Goal: Task Accomplishment & Management: Complete application form

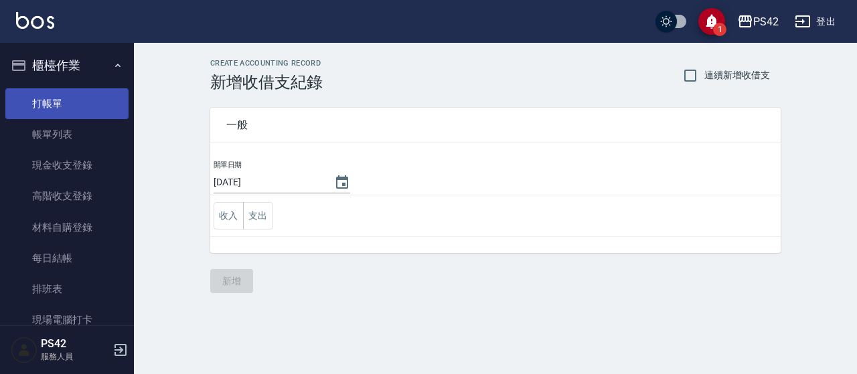
click at [66, 90] on link "打帳單" at bounding box center [66, 103] width 123 height 31
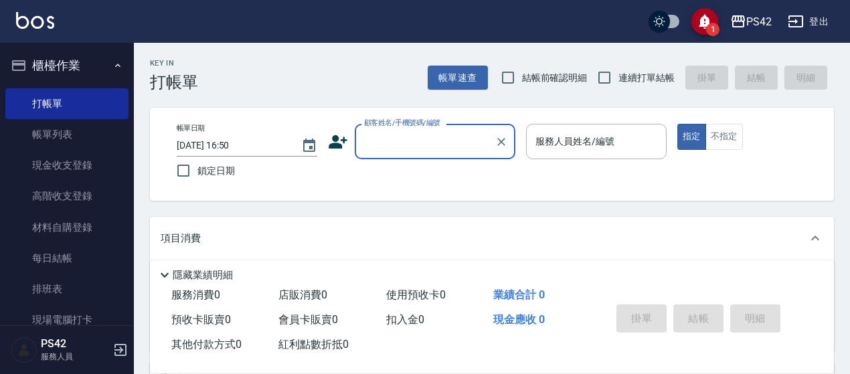
click at [628, 84] on span "連續打單結帳" at bounding box center [647, 78] width 56 height 14
click at [619, 84] on input "連續打單結帳" at bounding box center [605, 78] width 28 height 28
checkbox input "true"
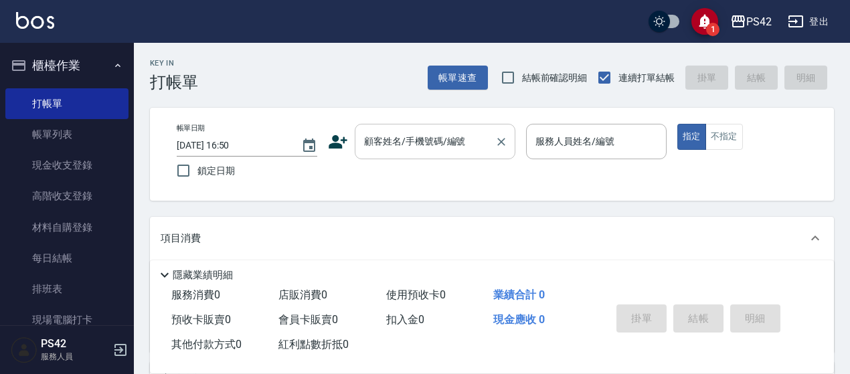
click at [398, 148] on input "顧客姓名/手機號碼/編號" at bounding box center [425, 141] width 129 height 23
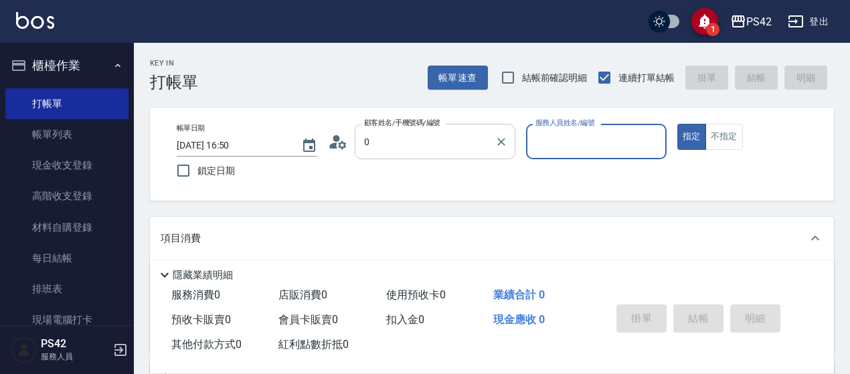
type input "無名字/0/null"
type input "8"
type button "true"
type input "[PERSON_NAME]-8"
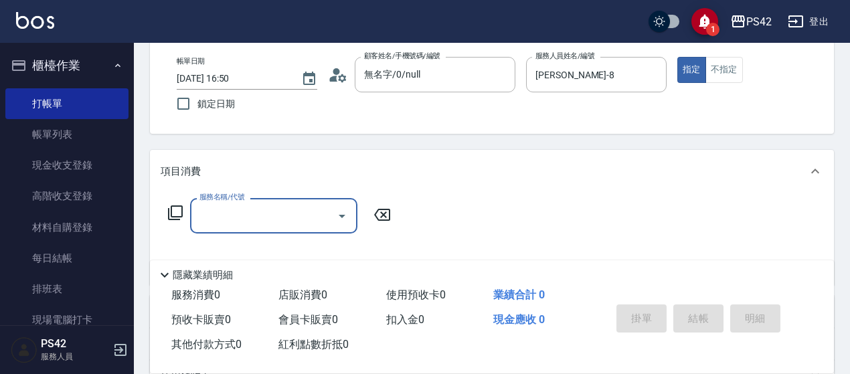
scroll to position [201, 0]
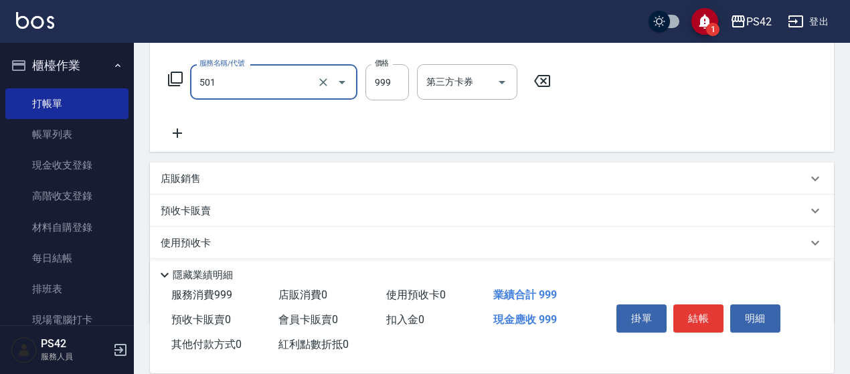
type input "染髮(501)"
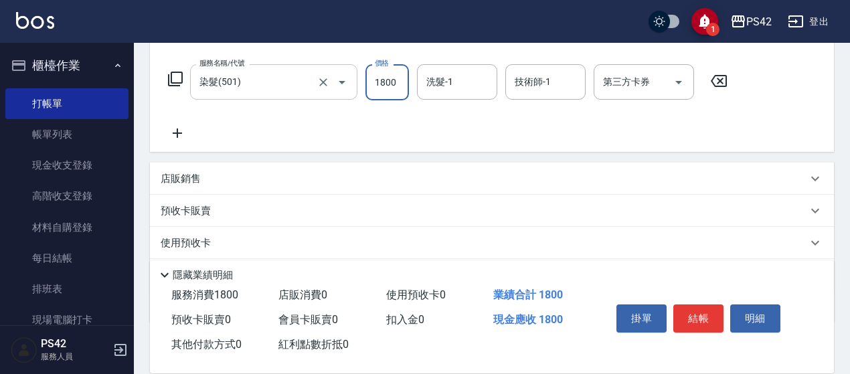
type input "1800"
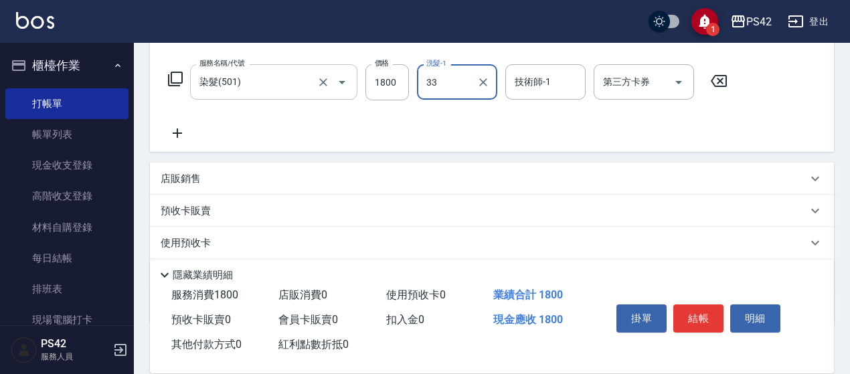
type input "[PERSON_NAME]-33"
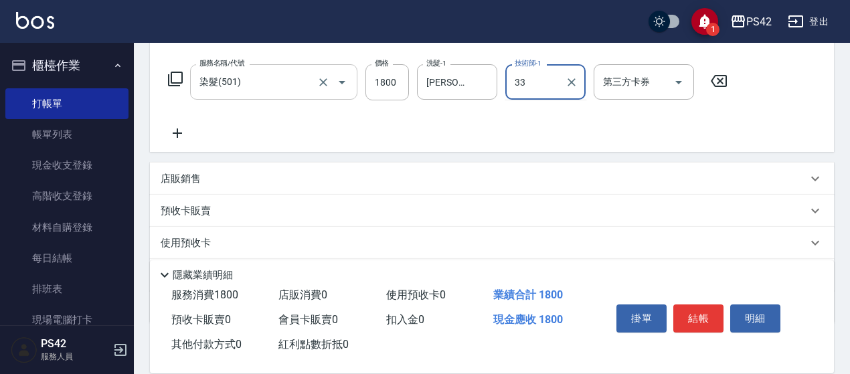
type input "[PERSON_NAME]-33"
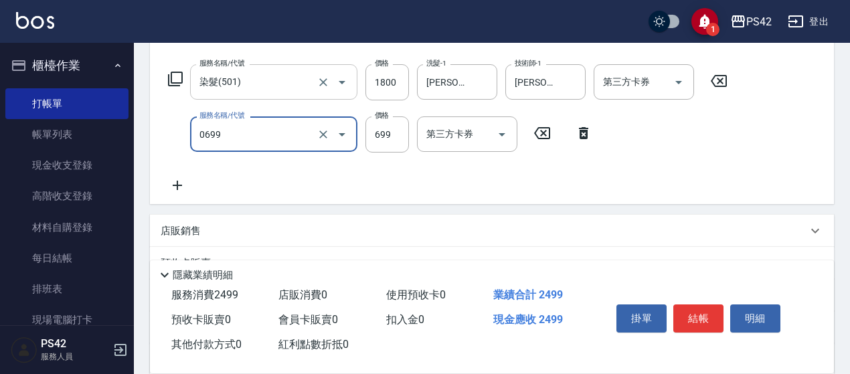
type input "精油SPA(0699)"
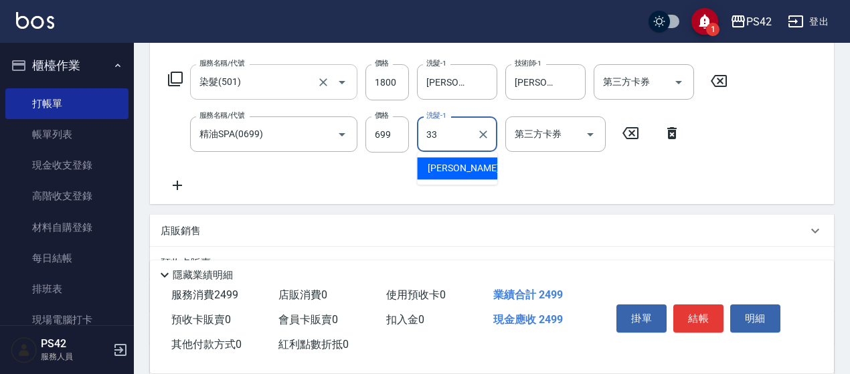
type input "[PERSON_NAME]-33"
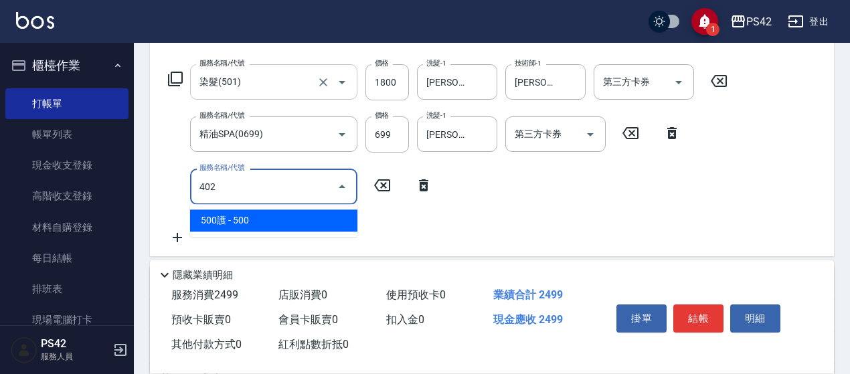
type input "500護(402)"
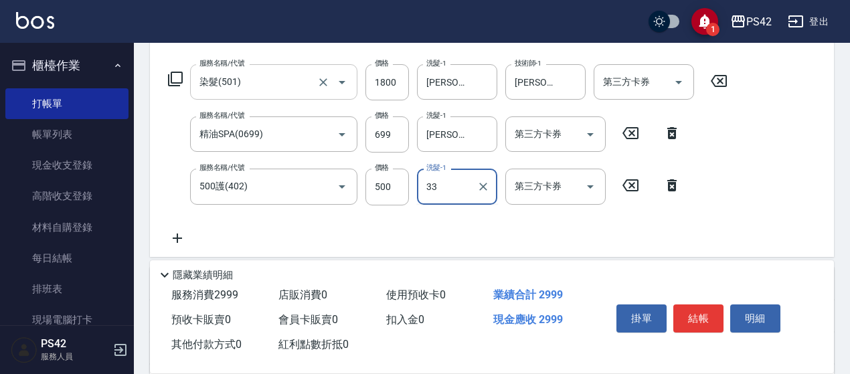
type input "[PERSON_NAME]-33"
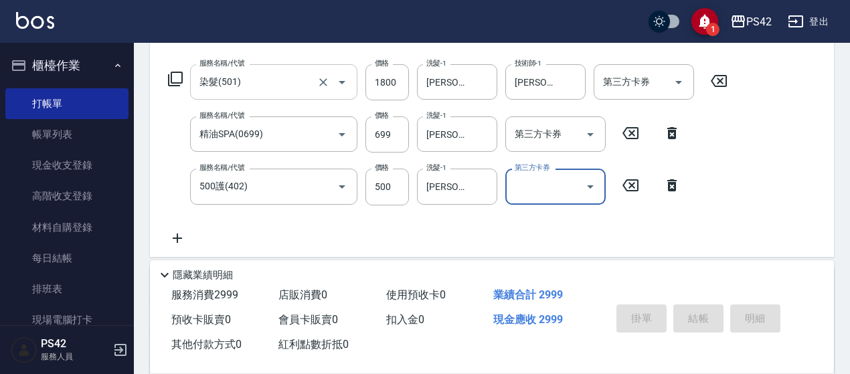
type input "[DATE] 16:51"
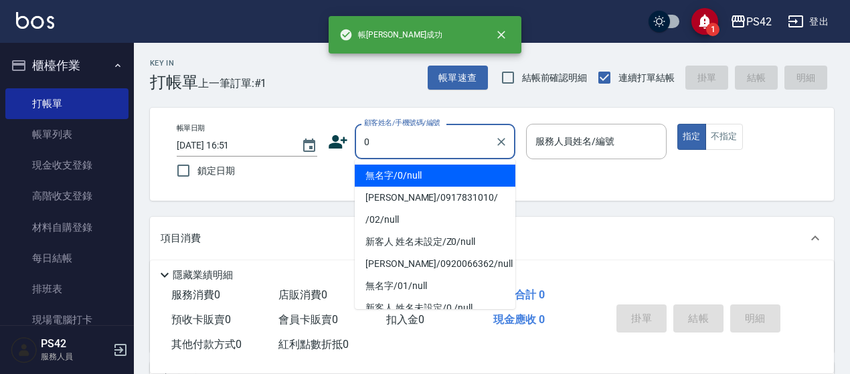
type input "無名字/0/null"
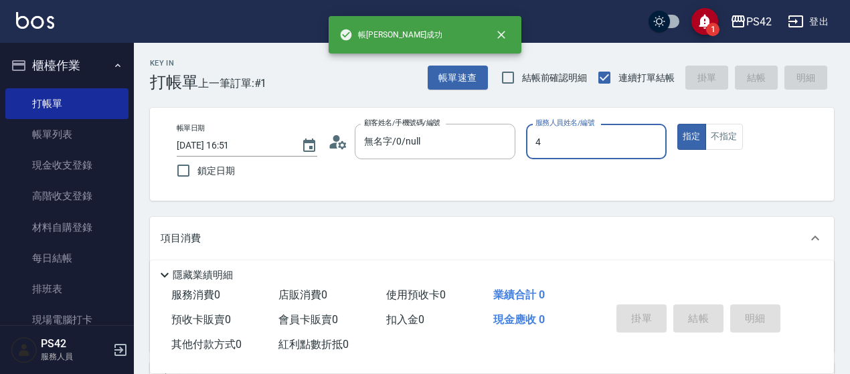
type input "[PERSON_NAME]-4"
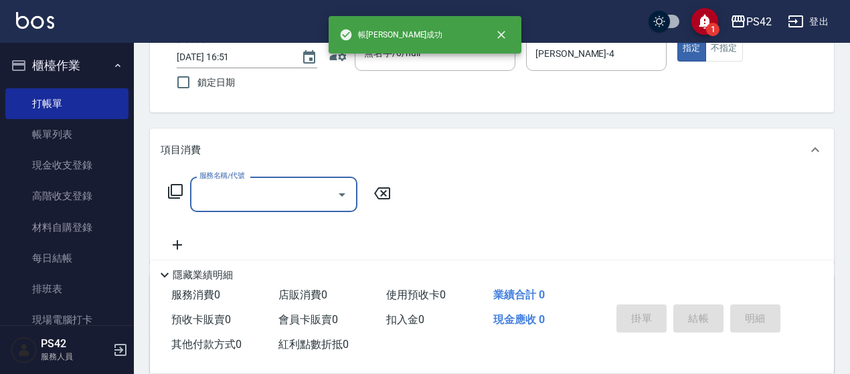
scroll to position [134, 0]
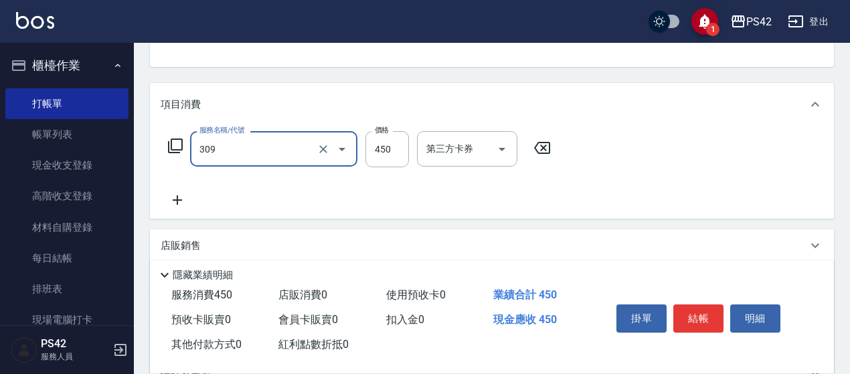
type input "洗+剪(309)"
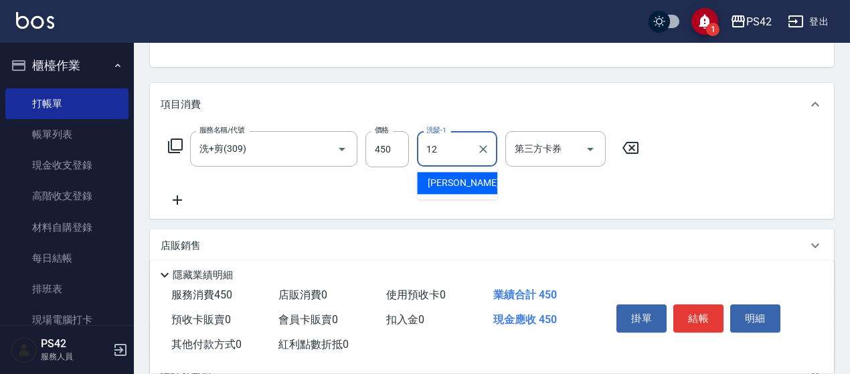
type input "[PERSON_NAME]-12"
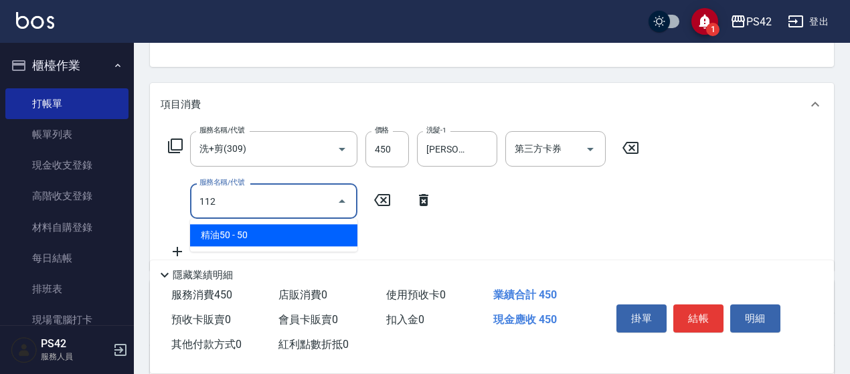
type input "精油50(112)"
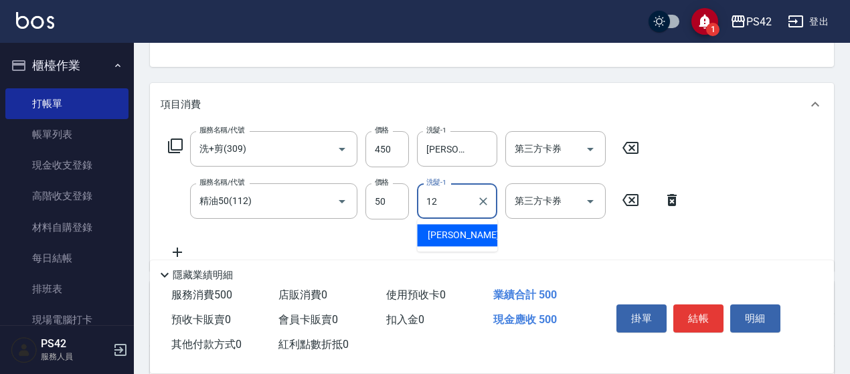
type input "[PERSON_NAME]-12"
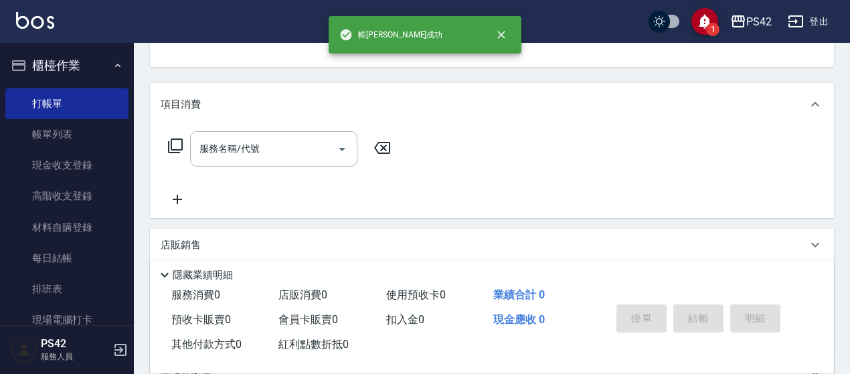
scroll to position [130, 0]
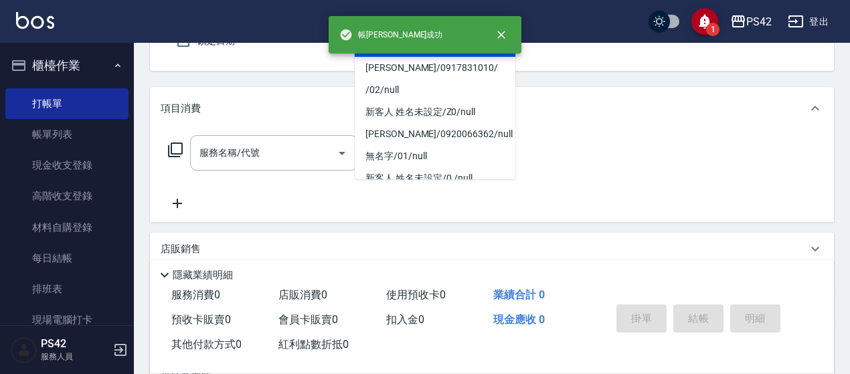
type input "無名字/0/null"
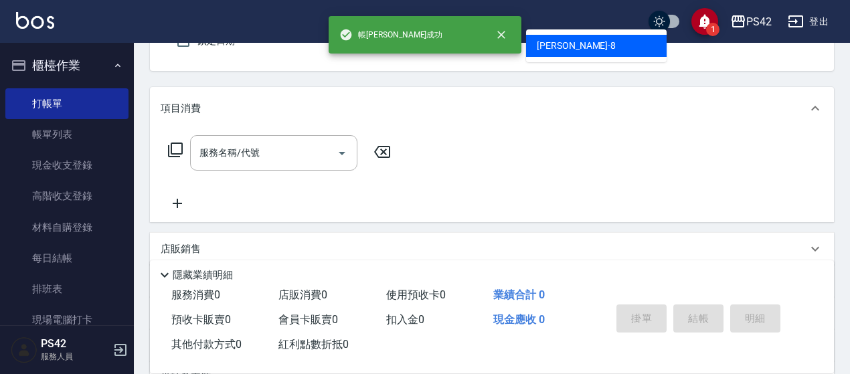
type input "[PERSON_NAME]-8"
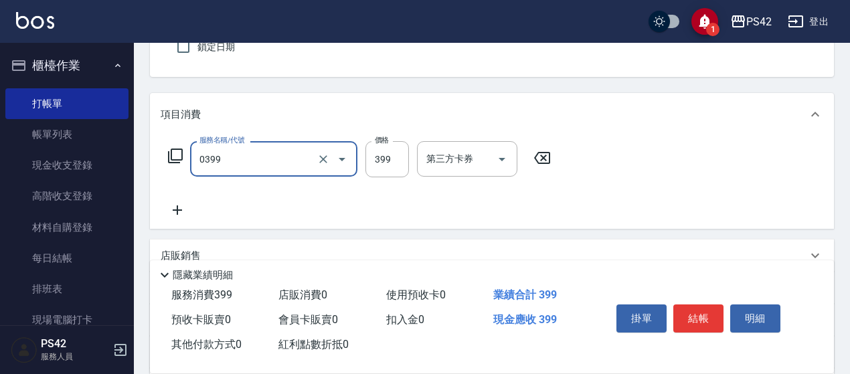
type input "海鹽399(0399)"
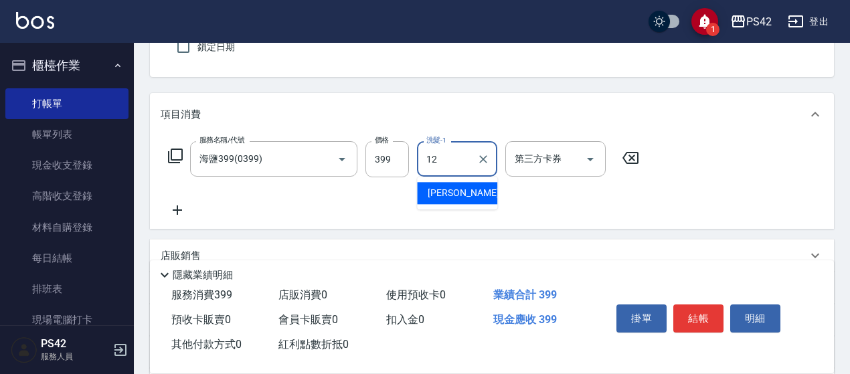
type input "[PERSON_NAME]-12"
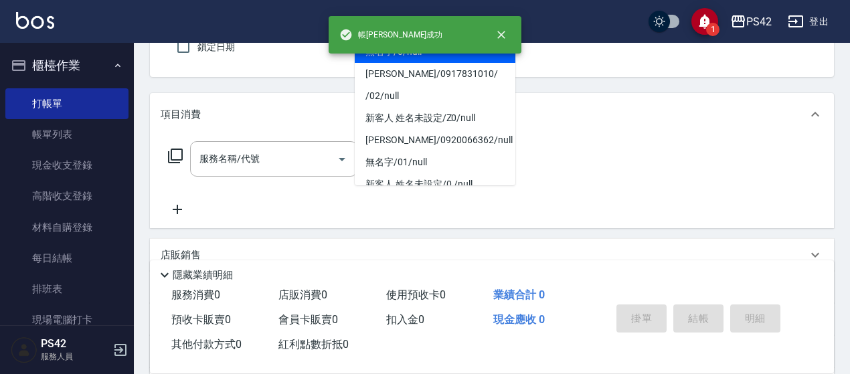
type input "無名字/0/null"
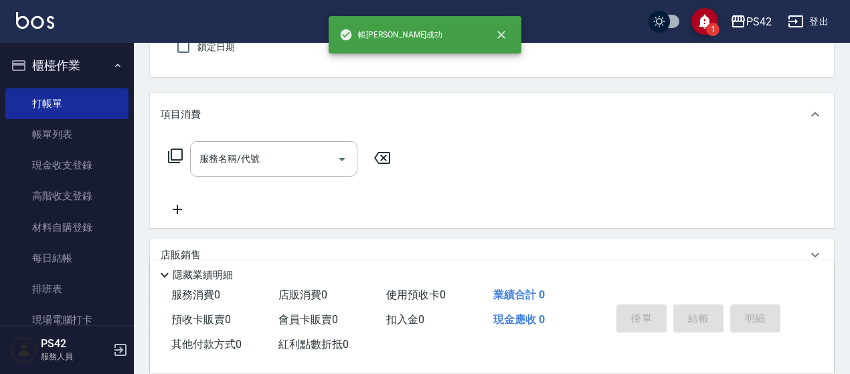
type input "85"
click at [678, 0] on button "指定" at bounding box center [692, 13] width 29 height 26
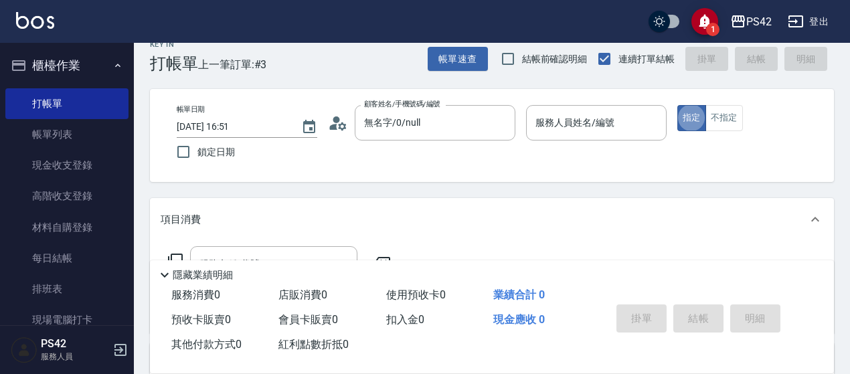
scroll to position [0, 0]
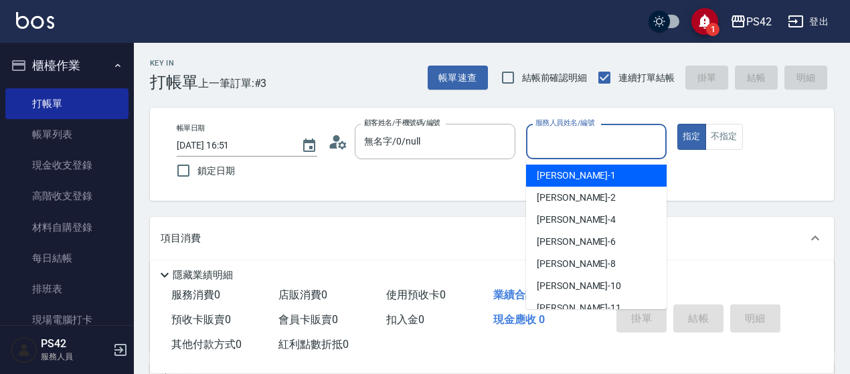
click at [576, 140] on div "服務人員姓名/編號 服務人員姓名/編號" at bounding box center [596, 141] width 141 height 35
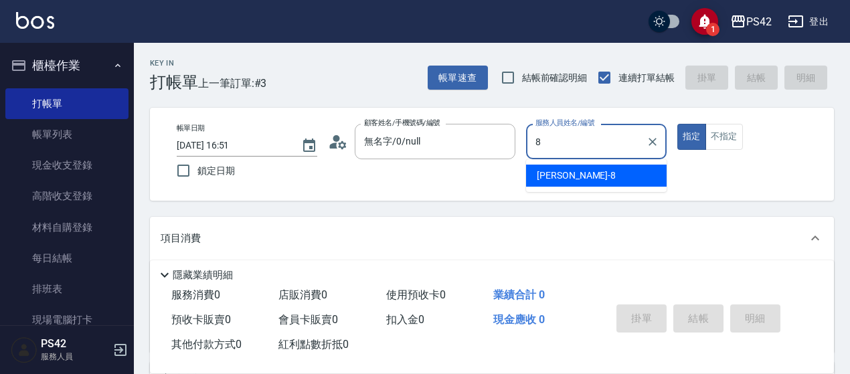
type input "[PERSON_NAME]-8"
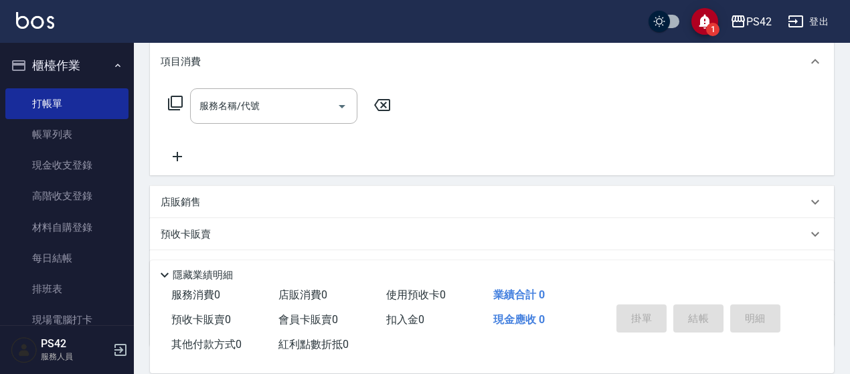
scroll to position [201, 0]
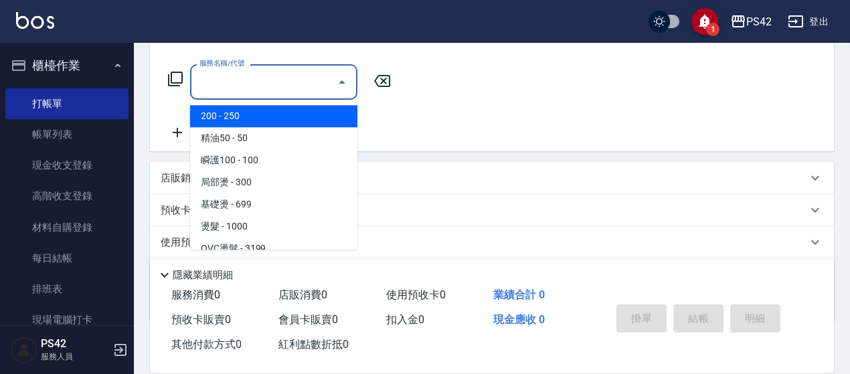
click at [225, 86] on input "服務名稱/代號" at bounding box center [263, 81] width 135 height 23
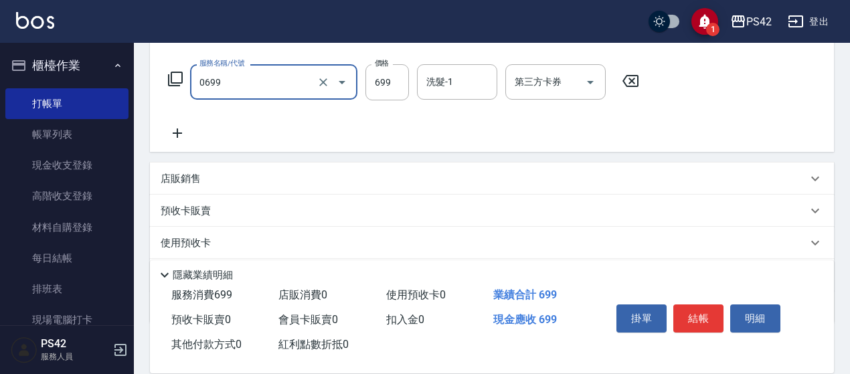
type input "精油SPA(0699)"
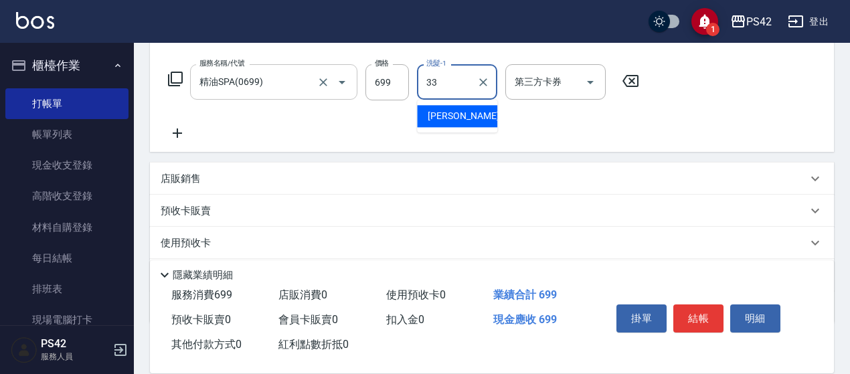
type input "[PERSON_NAME]-33"
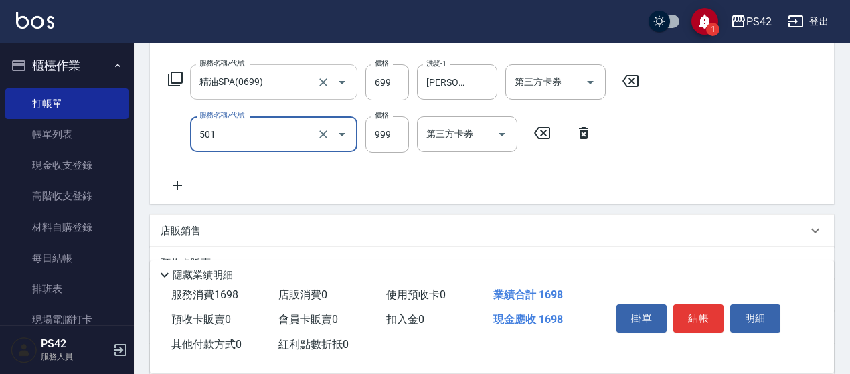
type input "染髮(501)"
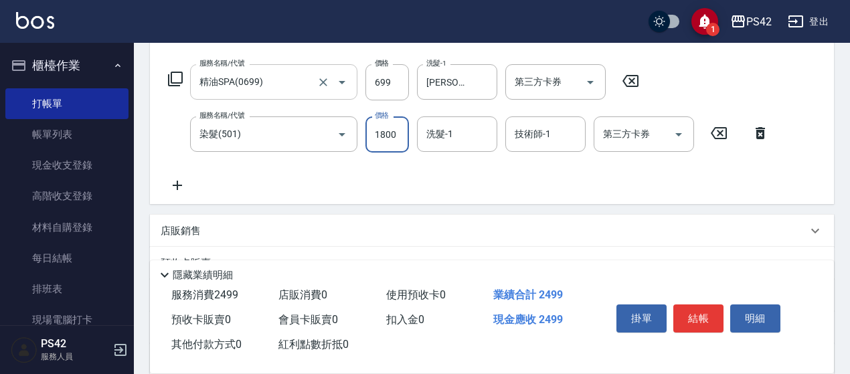
type input "1800"
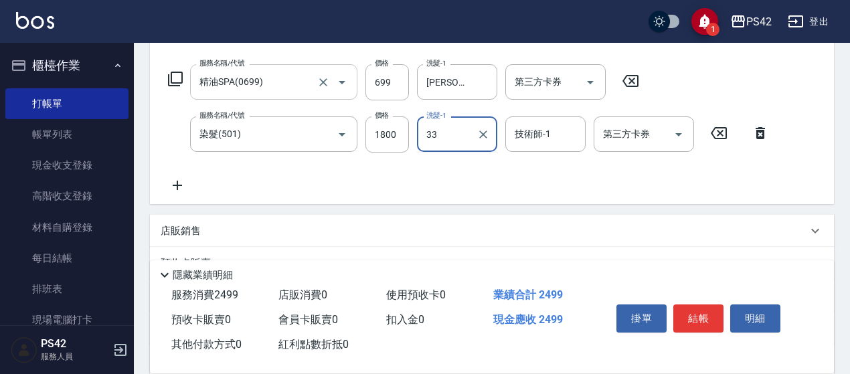
type input "[PERSON_NAME]-33"
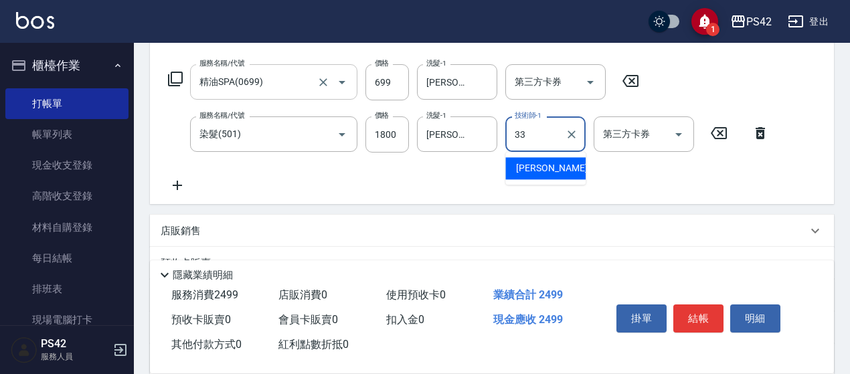
type input "[PERSON_NAME]-33"
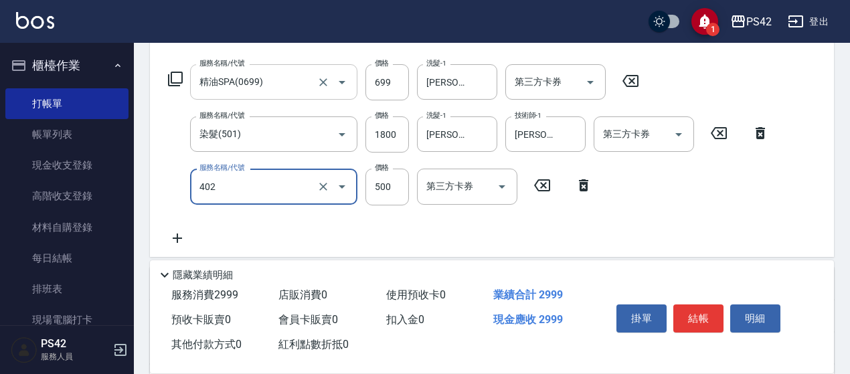
type input "500護(402)"
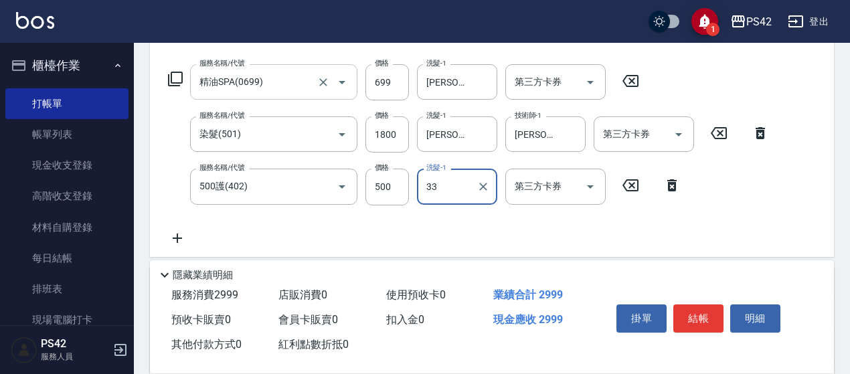
type input "[PERSON_NAME]-33"
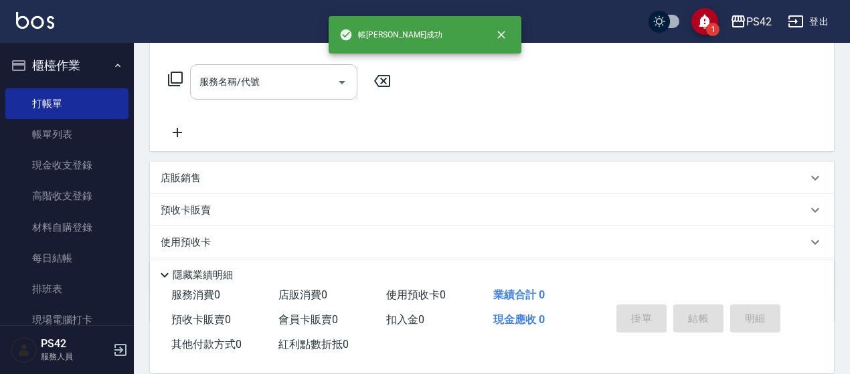
scroll to position [0, 0]
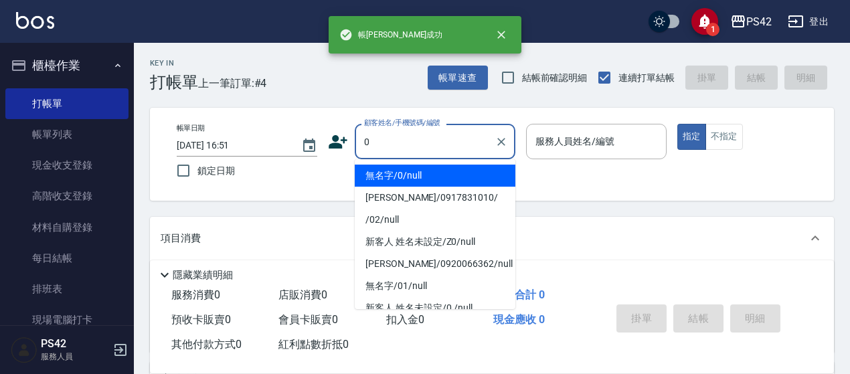
type input "無名字/0/null"
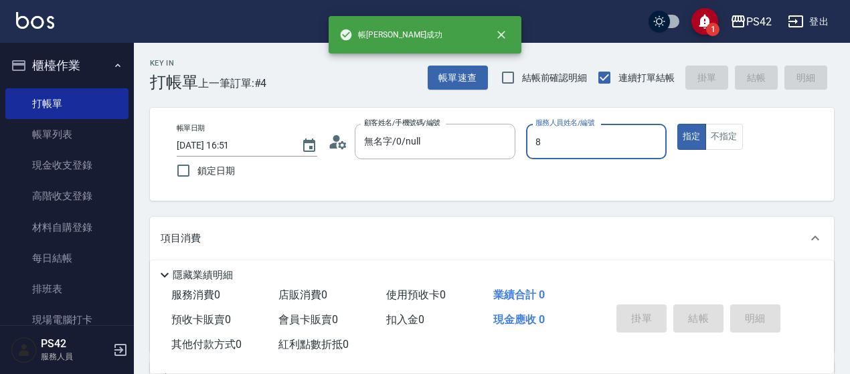
type input "[PERSON_NAME]-8"
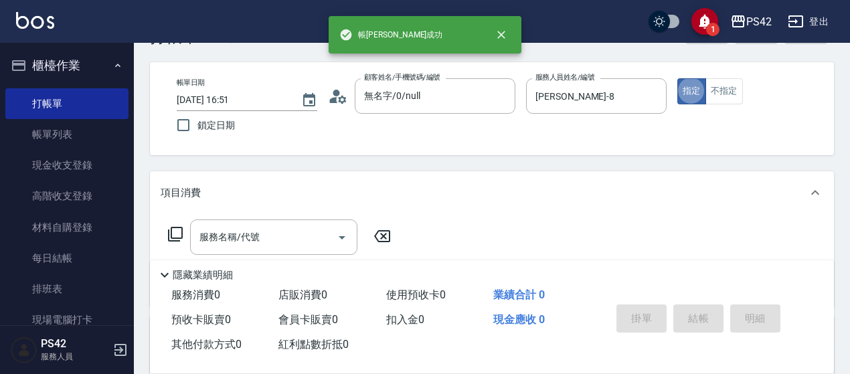
scroll to position [67, 0]
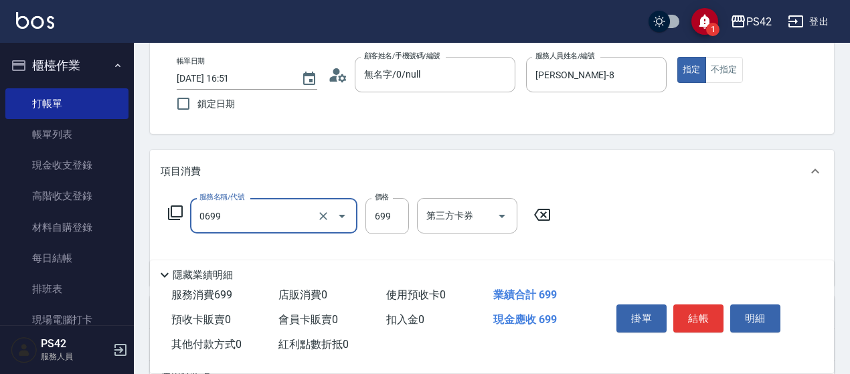
type input "精油SPA(0699)"
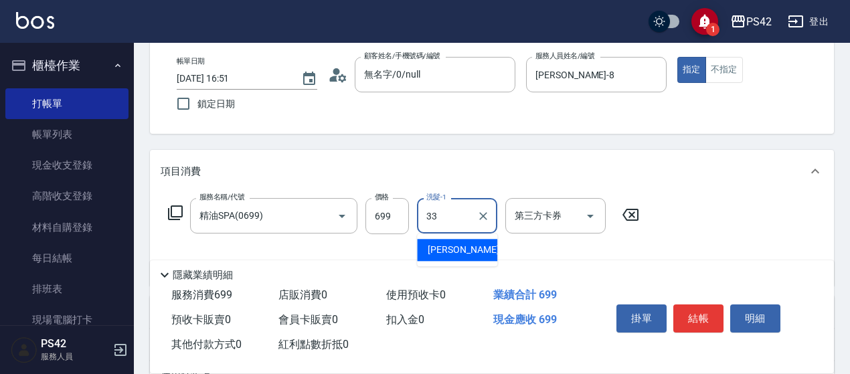
type input "[PERSON_NAME]-33"
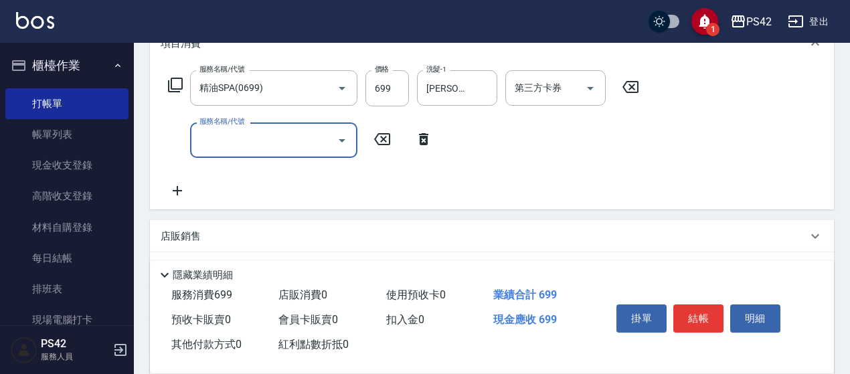
scroll to position [201, 0]
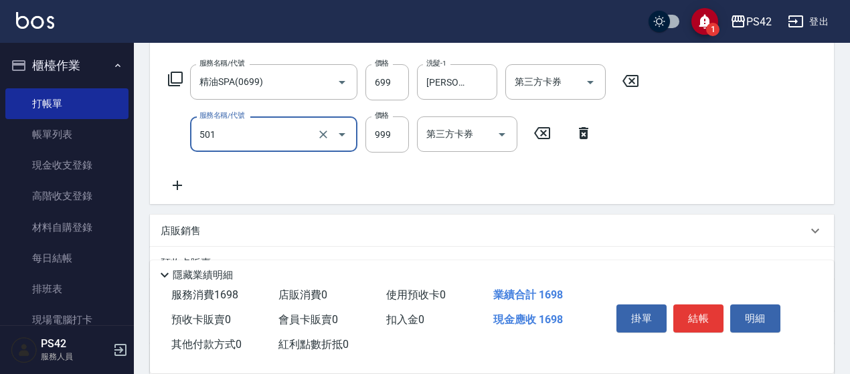
type input "染髮(501)"
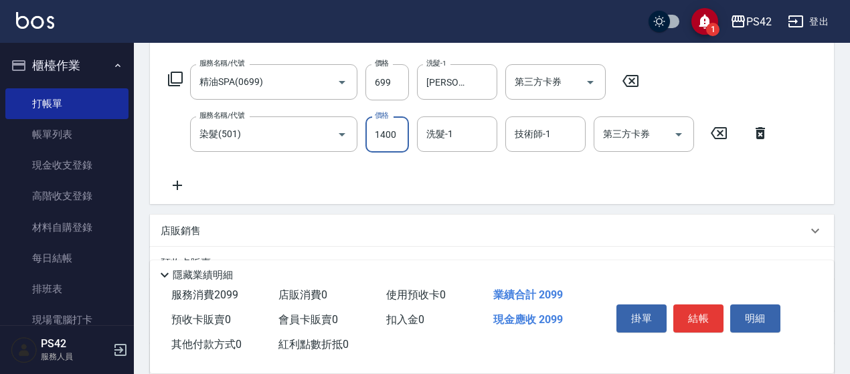
type input "1400"
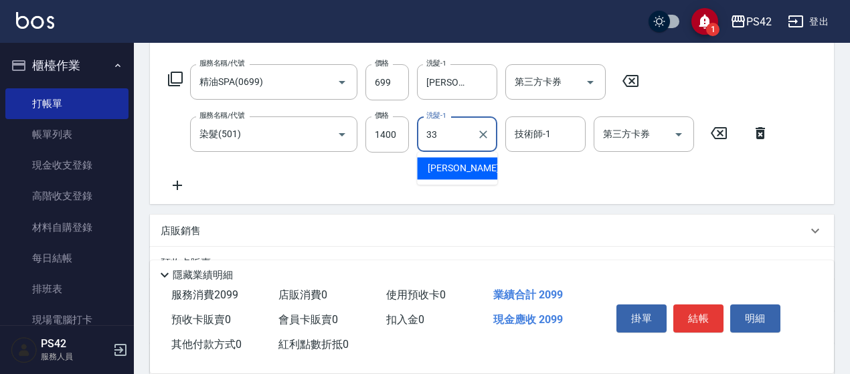
type input "[PERSON_NAME]-33"
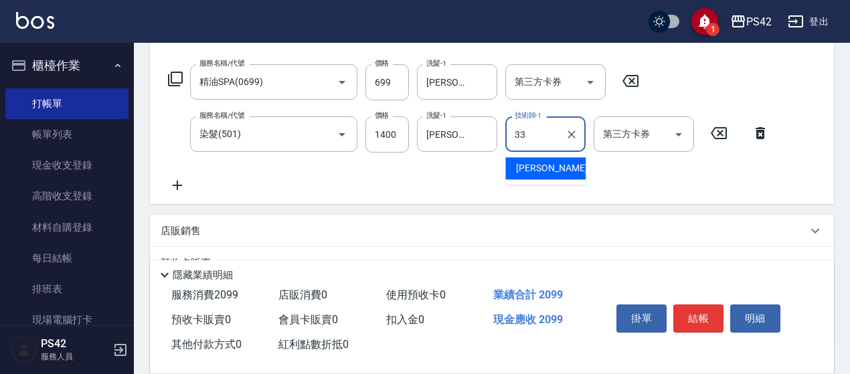
type input "[PERSON_NAME]-33"
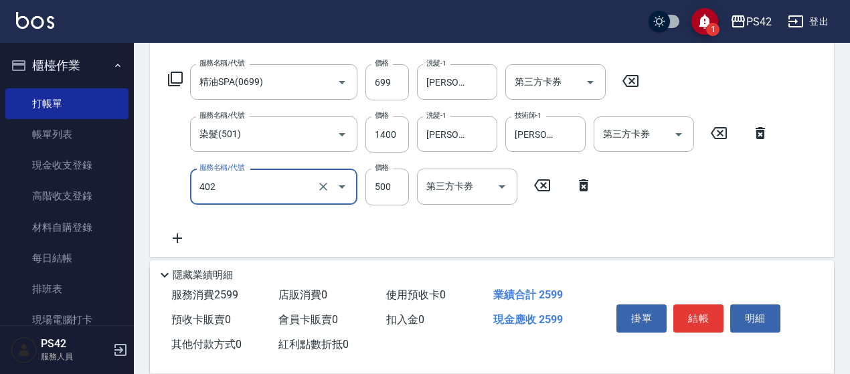
type input "500護(402)"
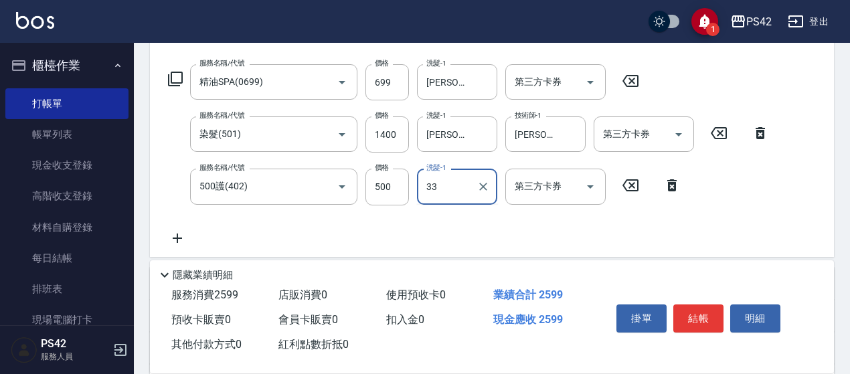
type input "[PERSON_NAME]-33"
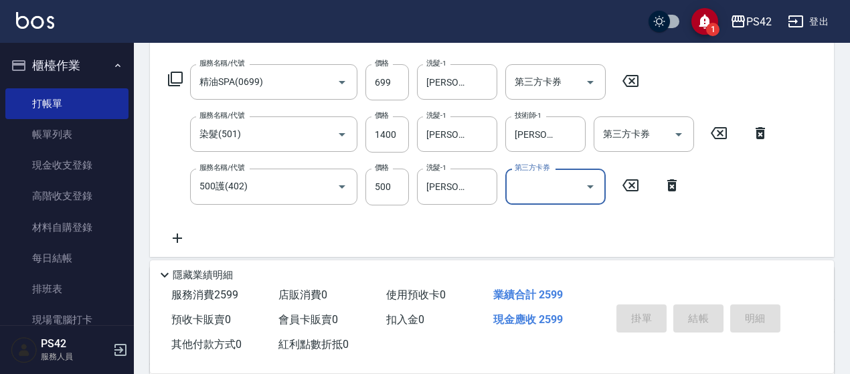
type input "[DATE] 16:52"
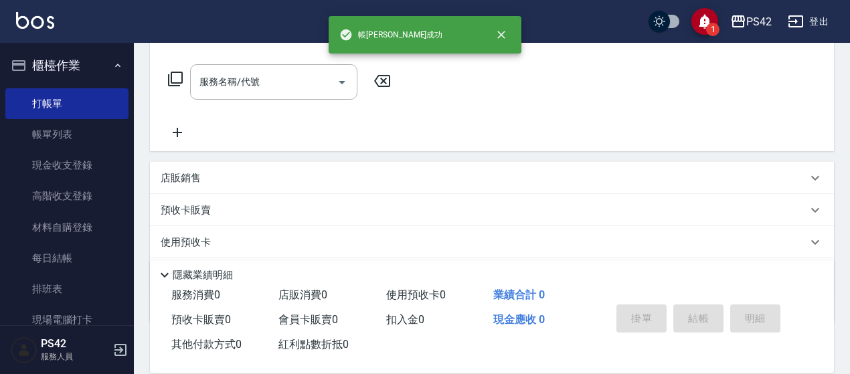
scroll to position [0, 0]
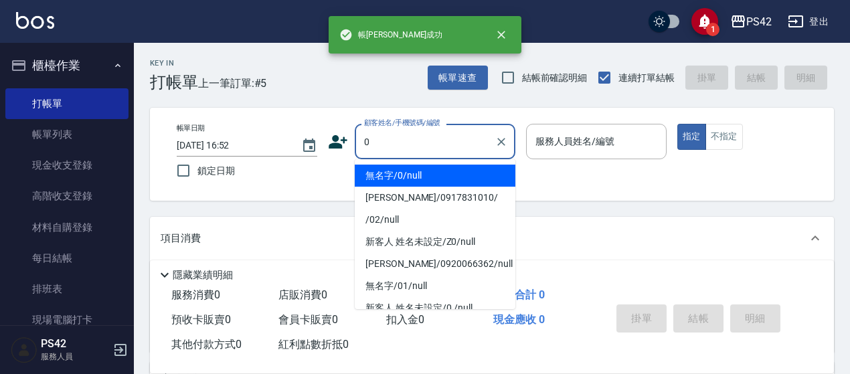
type input "無名字/0/null"
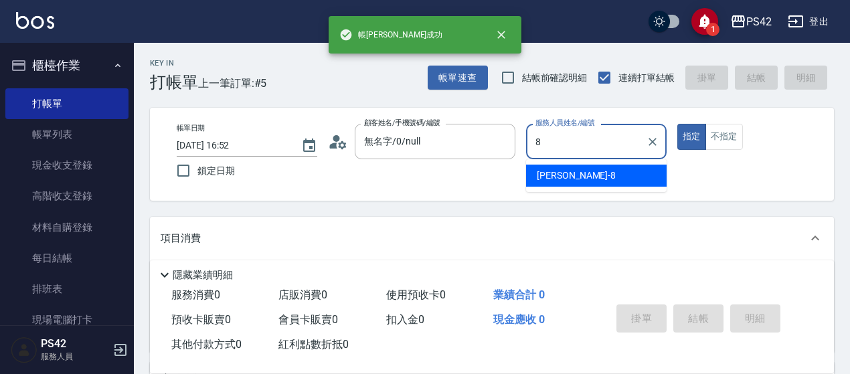
type input "[PERSON_NAME]-8"
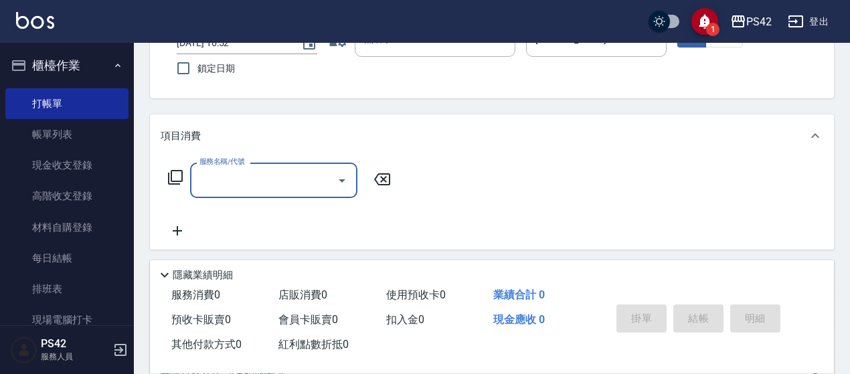
scroll to position [134, 0]
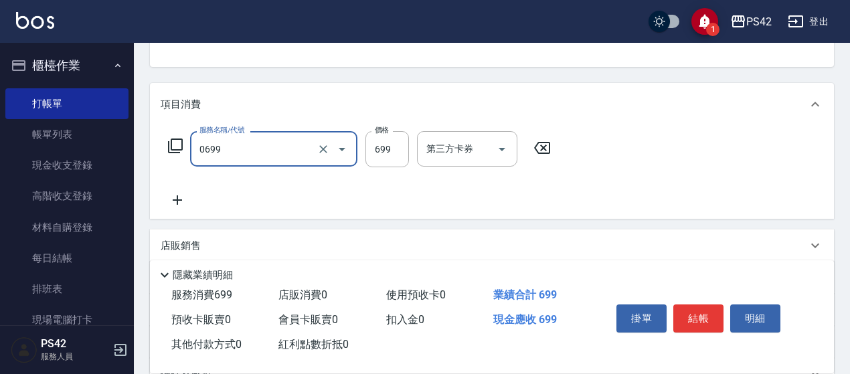
type input "精油SPA(0699)"
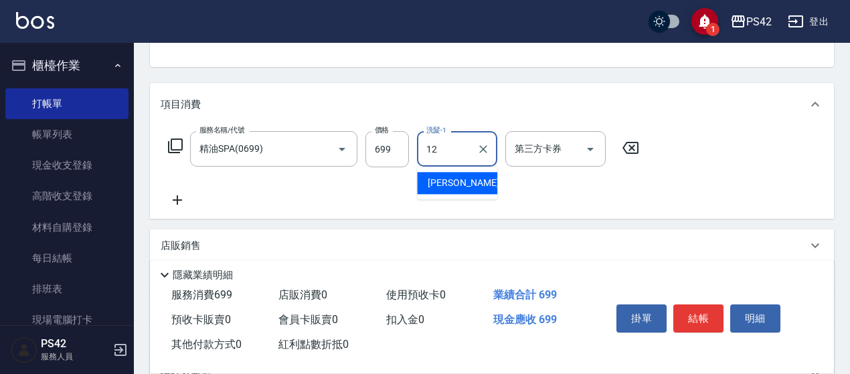
type input "[PERSON_NAME]-12"
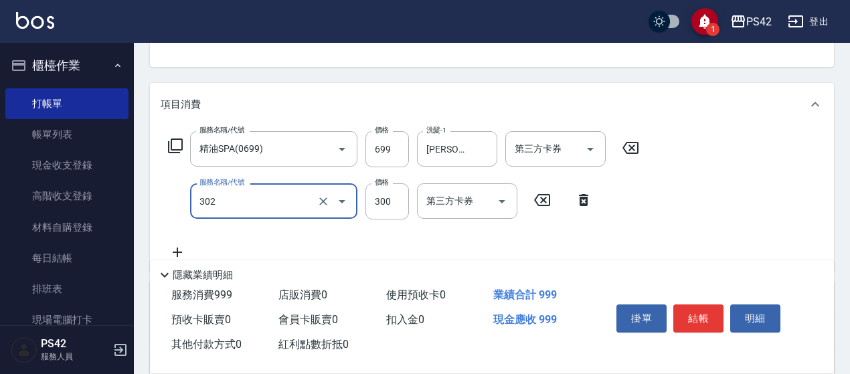
type input "剪髮(302)"
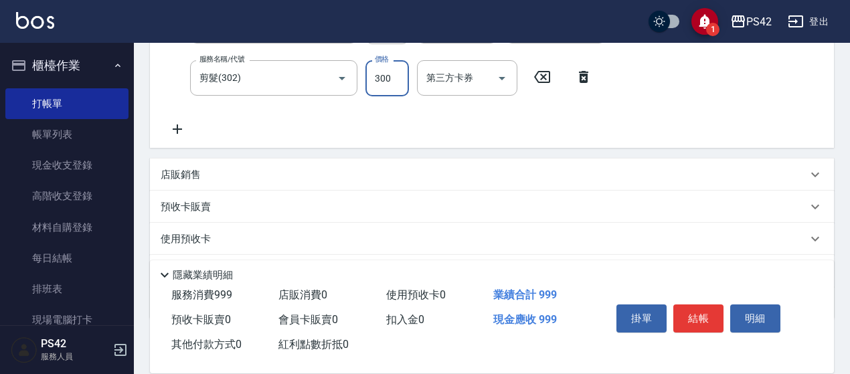
scroll to position [329, 0]
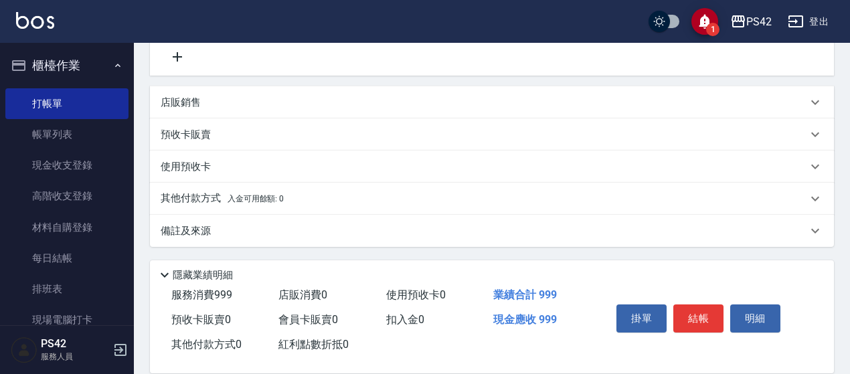
click at [216, 108] on div "店販銷售" at bounding box center [484, 103] width 647 height 14
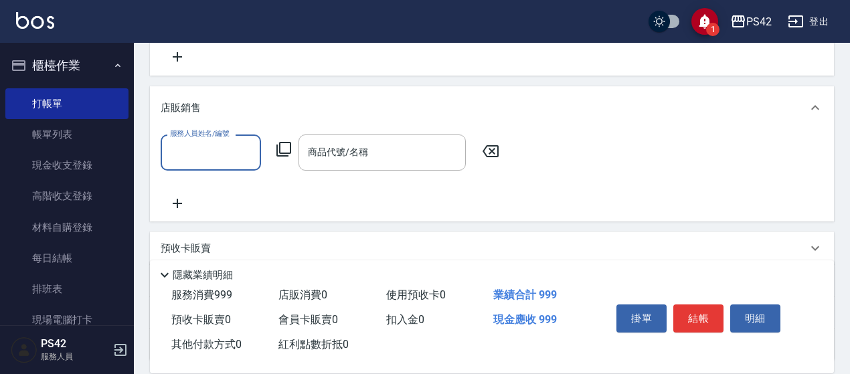
scroll to position [0, 0]
type input "[PERSON_NAME]-8"
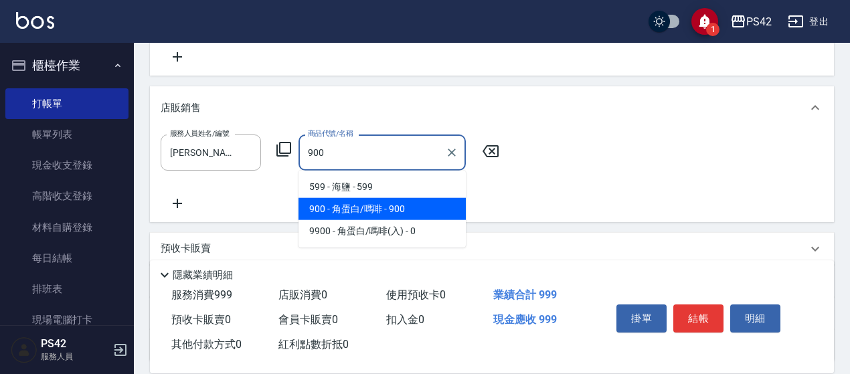
type input "角蛋白/嗎啡"
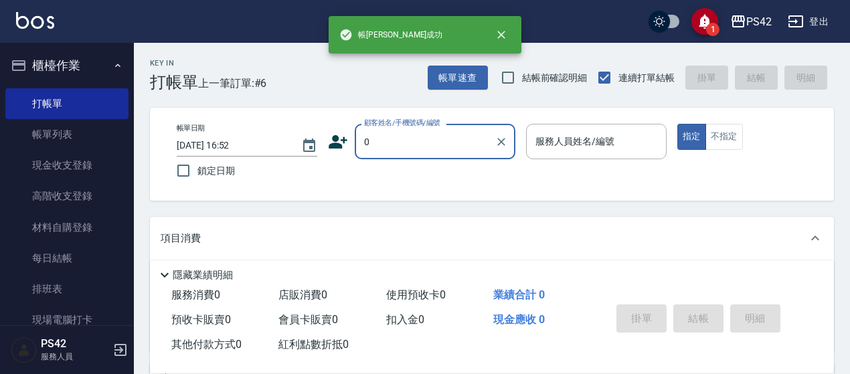
type input "無名字/0/null"
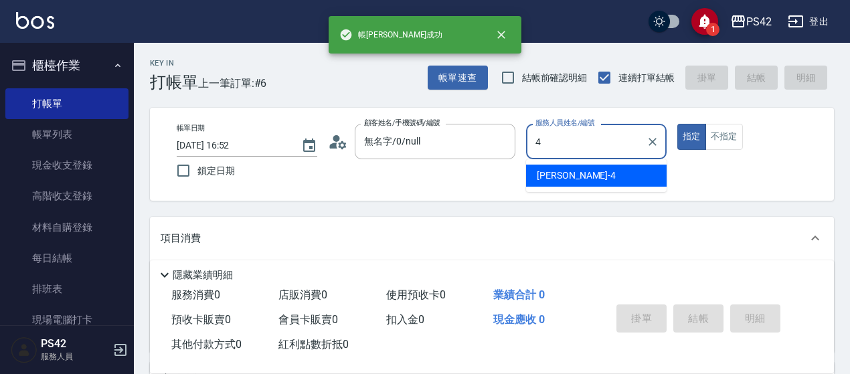
type input "[PERSON_NAME]-4"
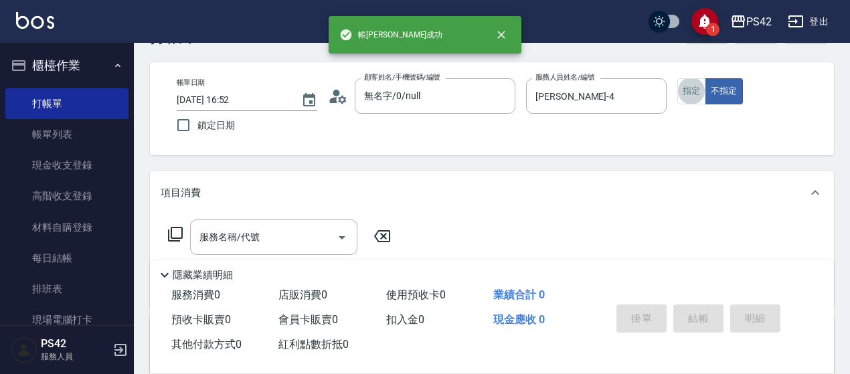
scroll to position [67, 0]
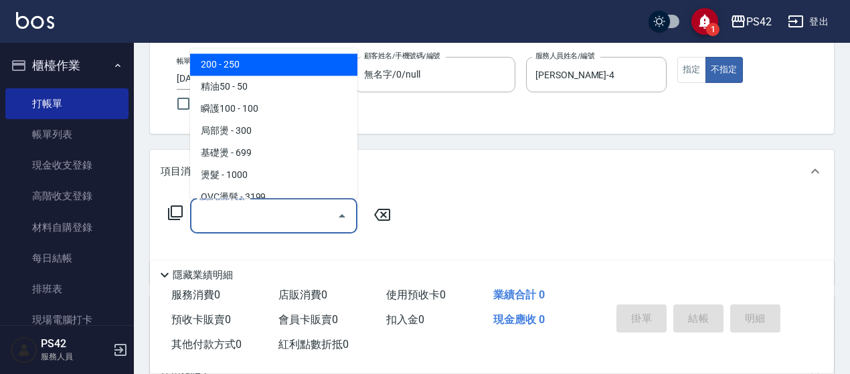
click at [218, 219] on input "服務名稱/代號" at bounding box center [263, 215] width 135 height 23
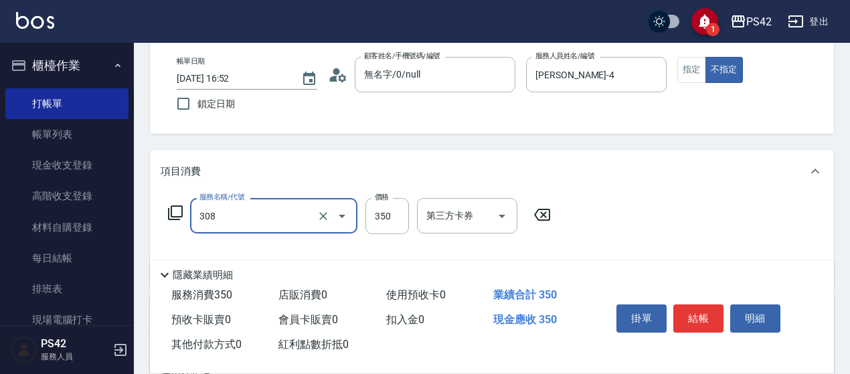
type input "洗+剪(308)"
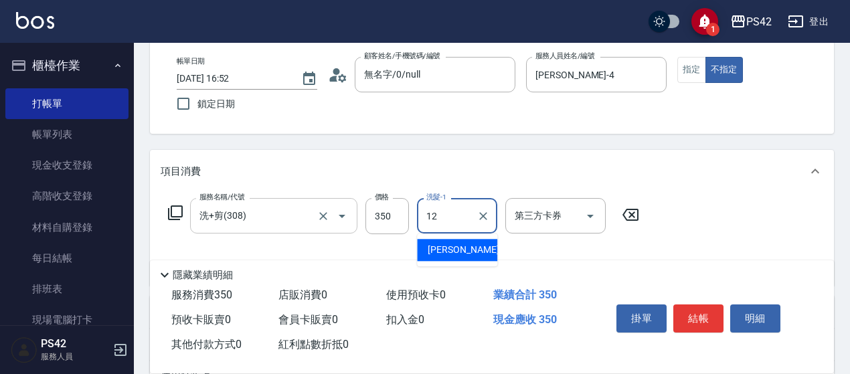
type input "[PERSON_NAME]-12"
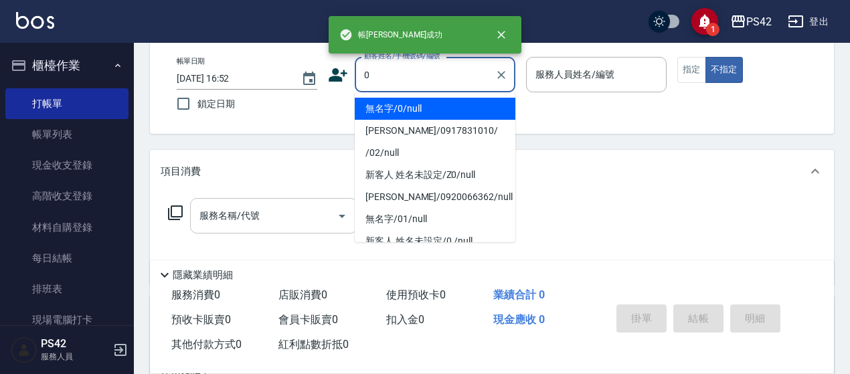
type input "無名字/0/null"
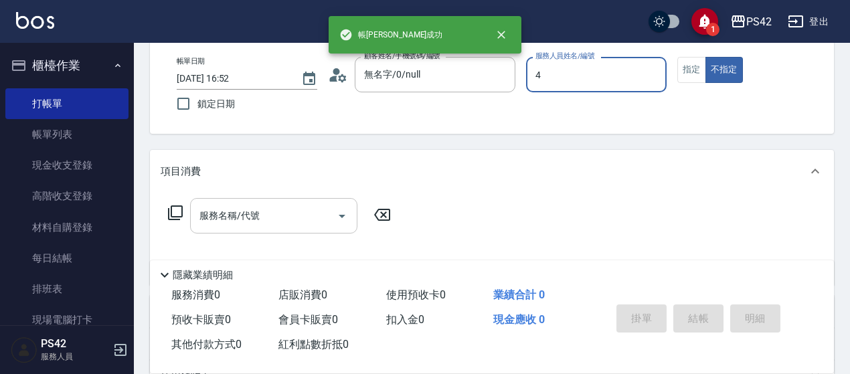
type input "[PERSON_NAME]-4"
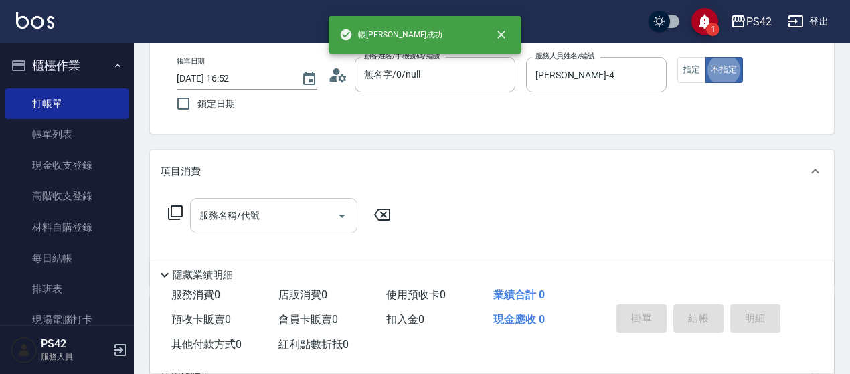
type button "false"
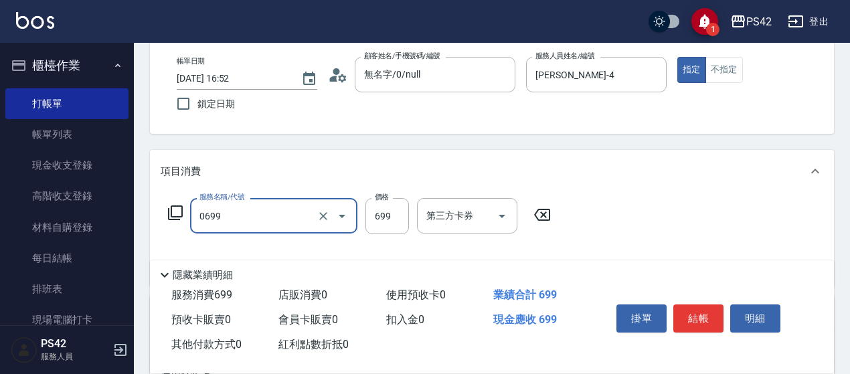
type input "精油SPA(0699)"
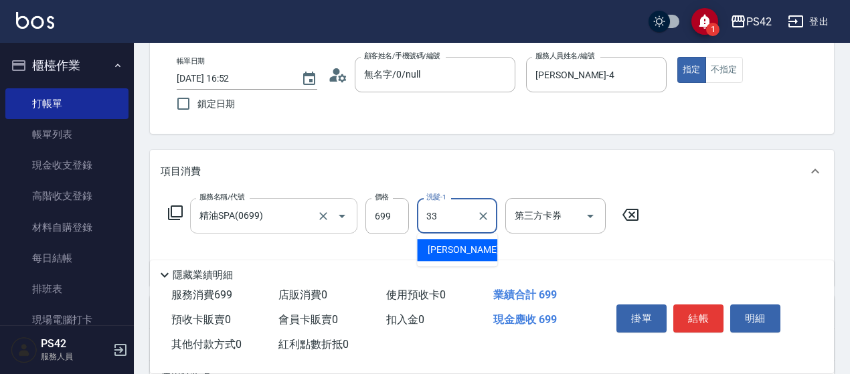
type input "[PERSON_NAME]-33"
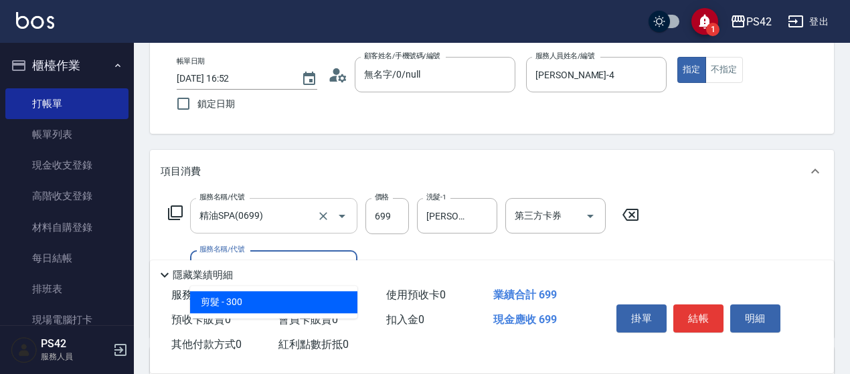
type input "剪髮(302)"
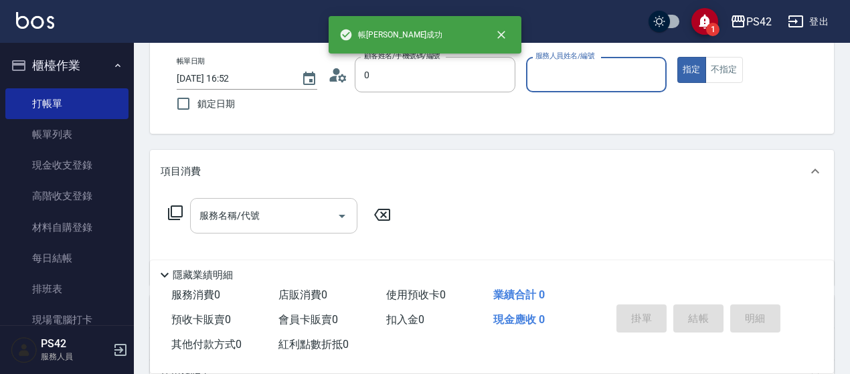
type input "無名字/0/null"
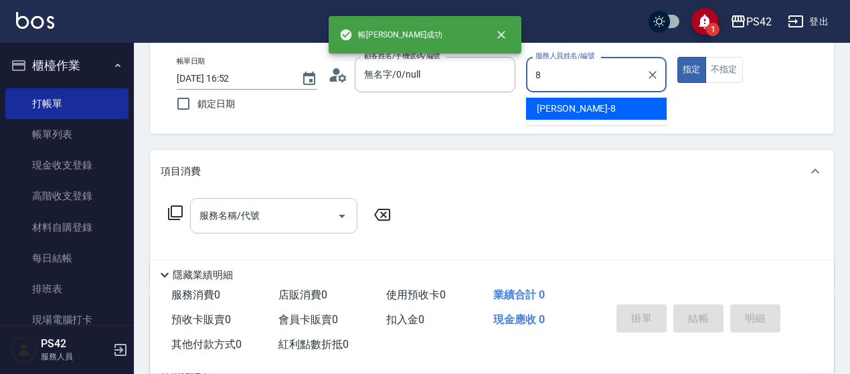
type input "[PERSON_NAME]-8"
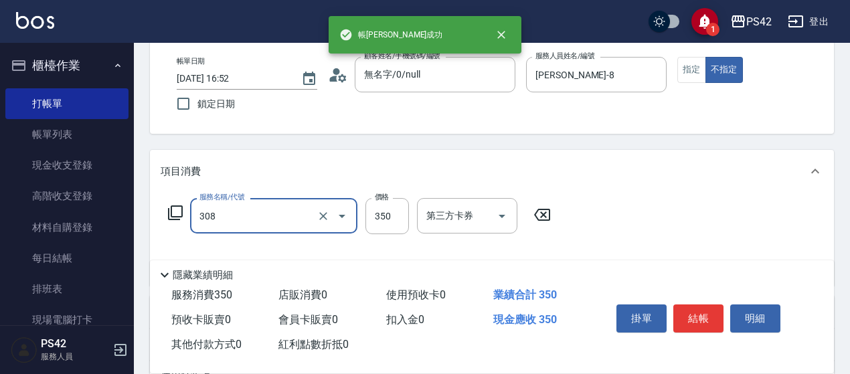
type input "洗+剪(308)"
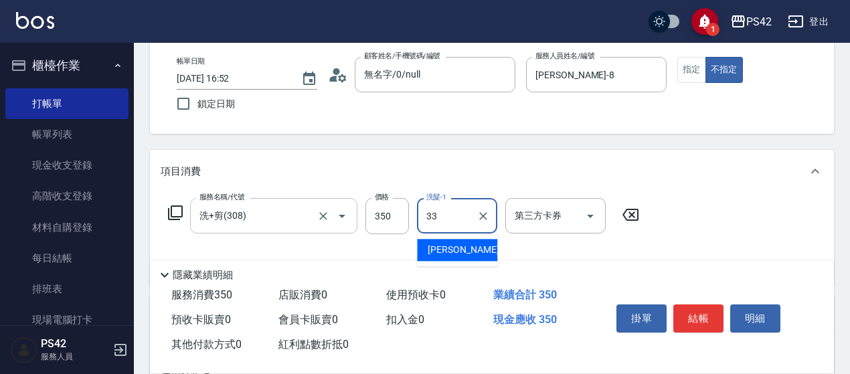
type input "[PERSON_NAME]-33"
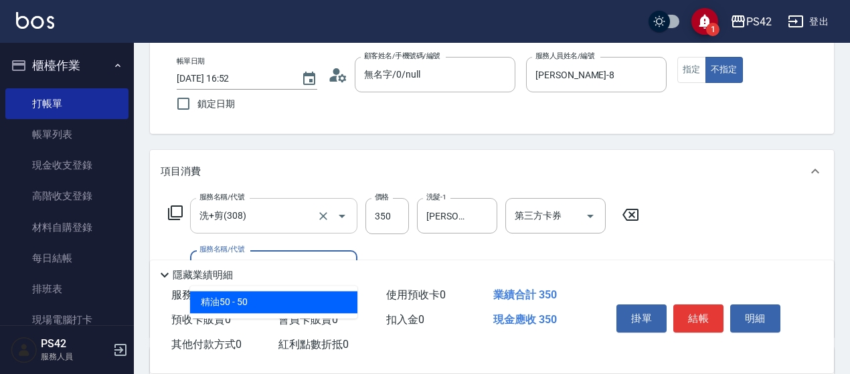
type input "精油50(112)"
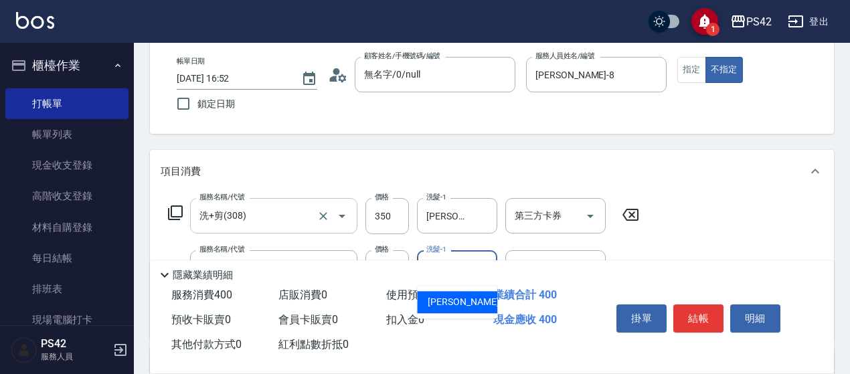
type input "[PERSON_NAME]-33"
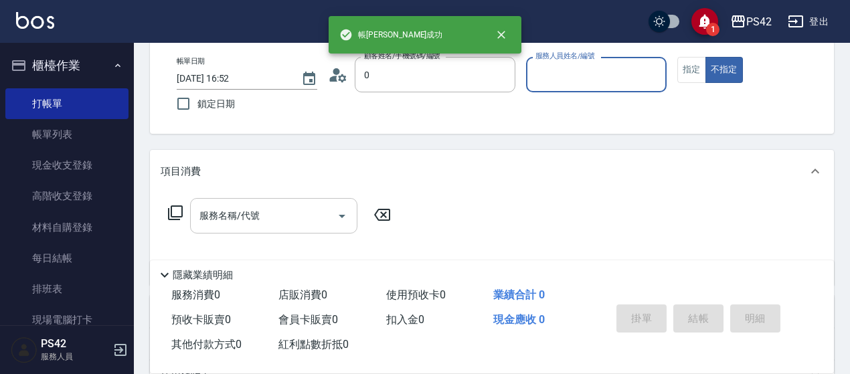
type input "無名字/0/null"
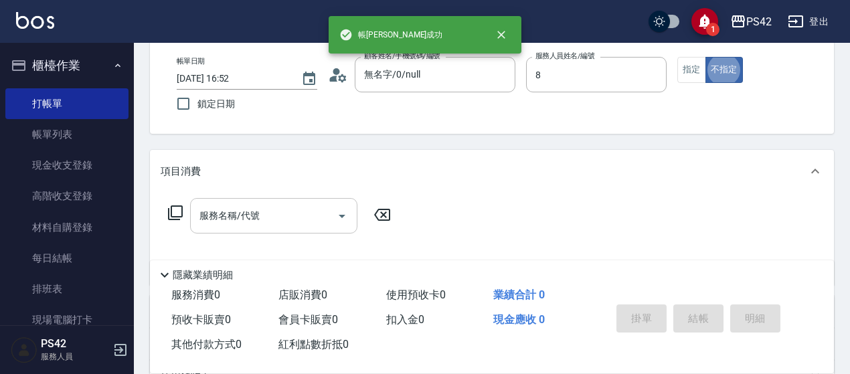
type input "[PERSON_NAME]-8"
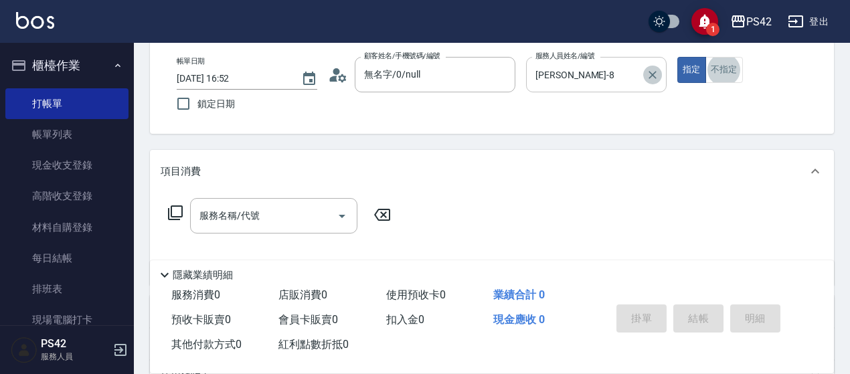
click at [656, 70] on icon "Clear" at bounding box center [652, 74] width 13 height 13
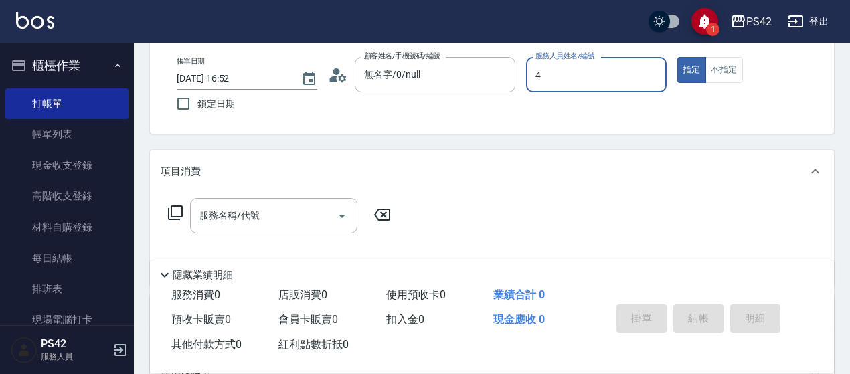
type input "[PERSON_NAME]-4"
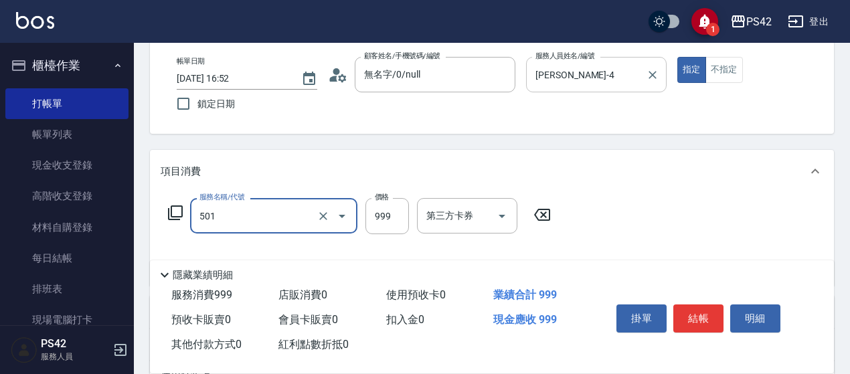
type input "染髮(501)"
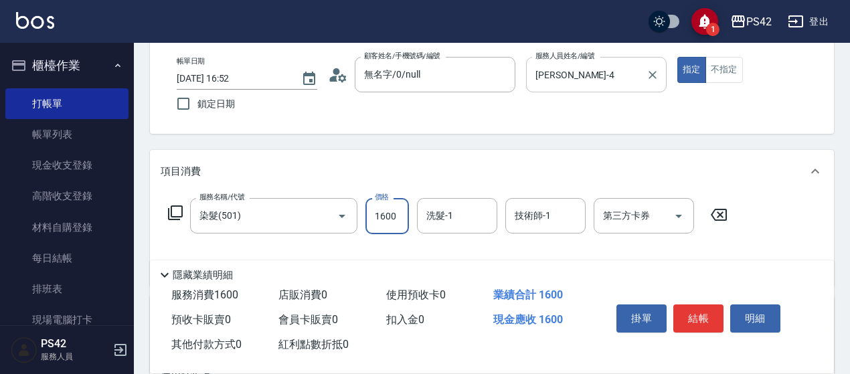
type input "1600"
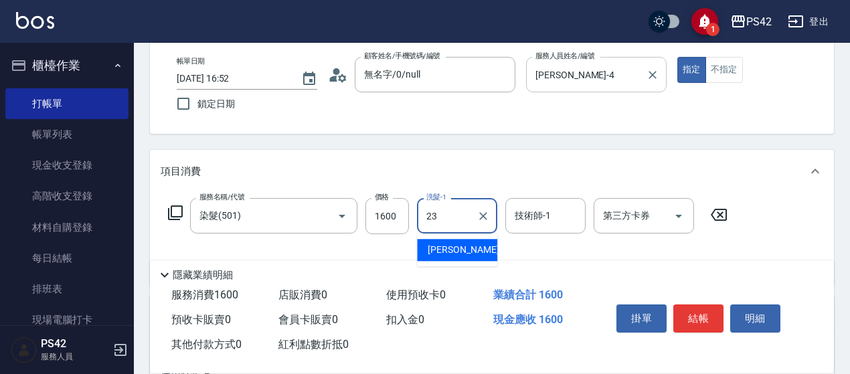
type input "[PERSON_NAME]-23"
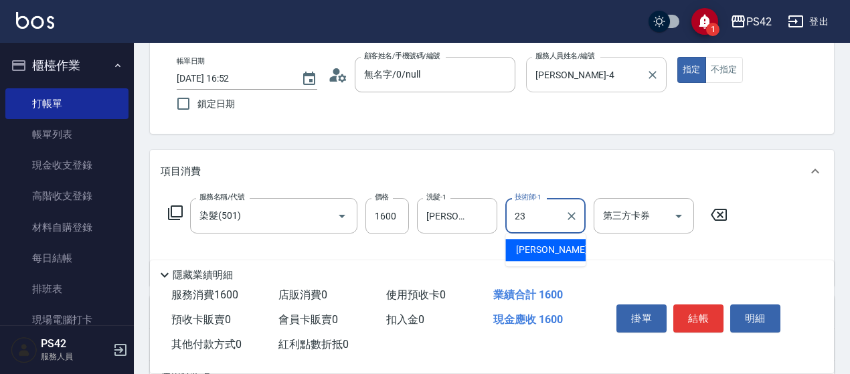
type input "[PERSON_NAME]-23"
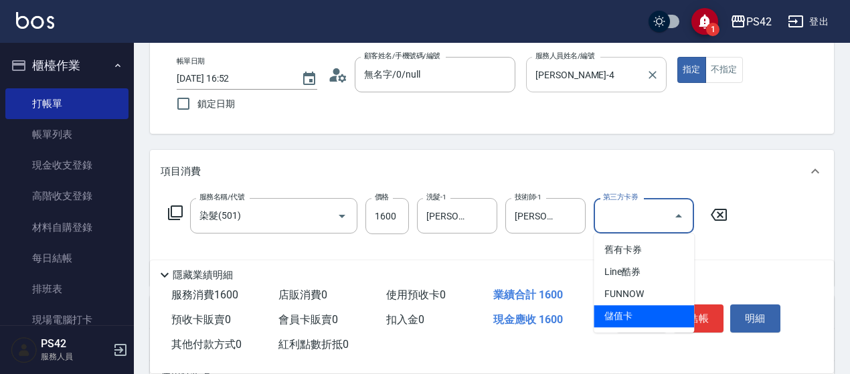
type input "儲值卡"
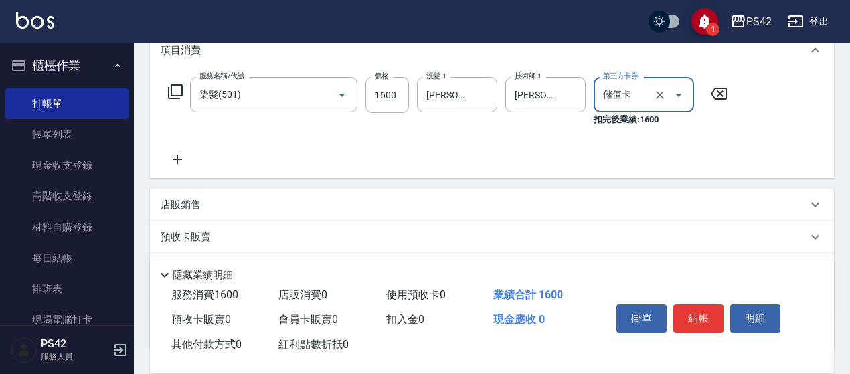
scroll to position [201, 0]
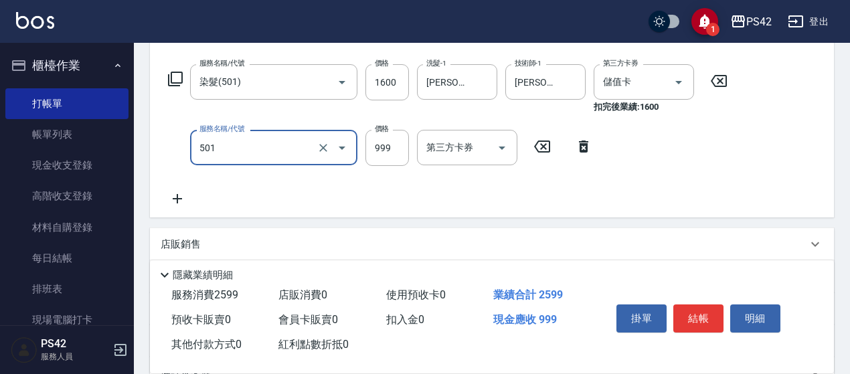
type input "染髮(501)"
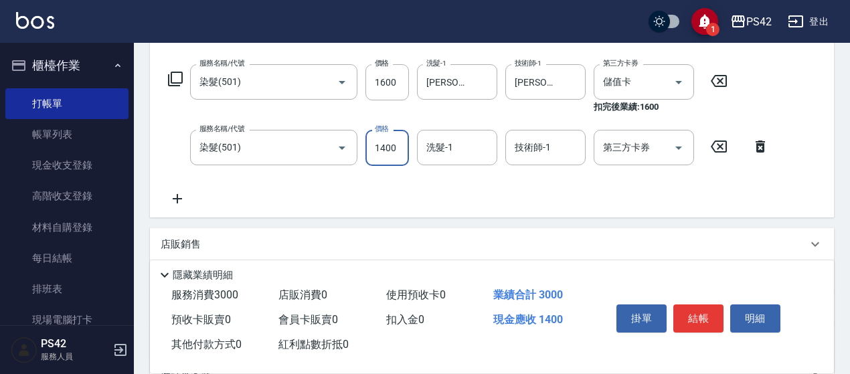
type input "1400"
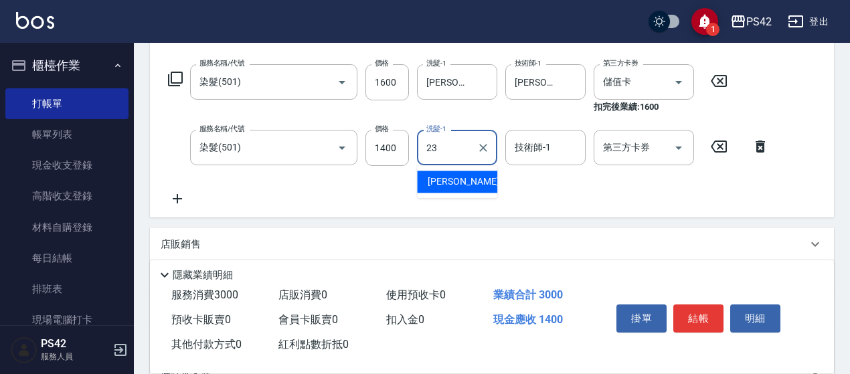
type input "[PERSON_NAME]-23"
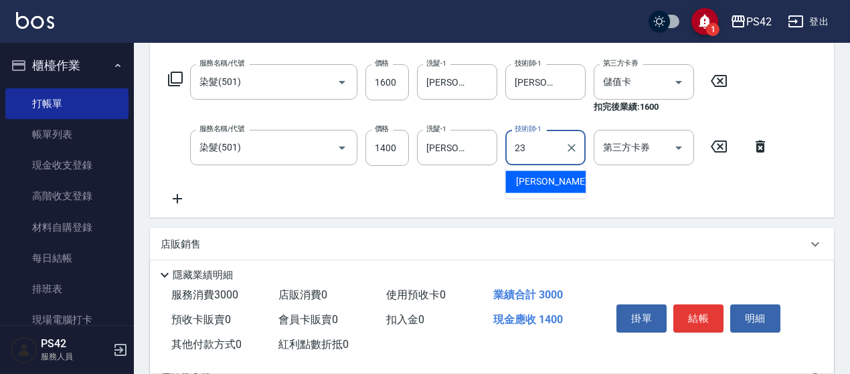
type input "[PERSON_NAME]-23"
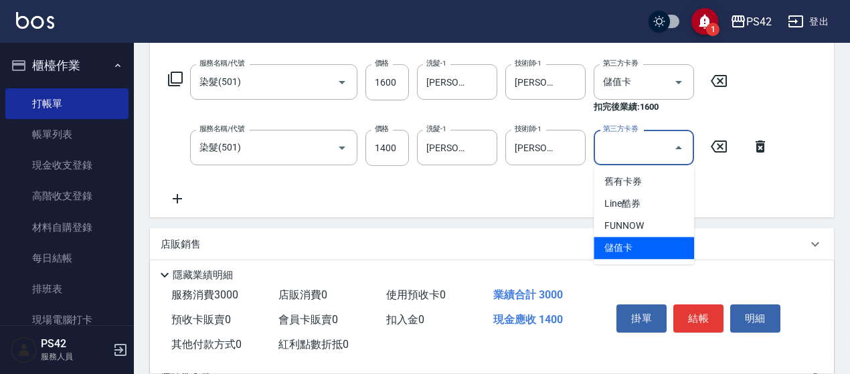
type input "儲值卡"
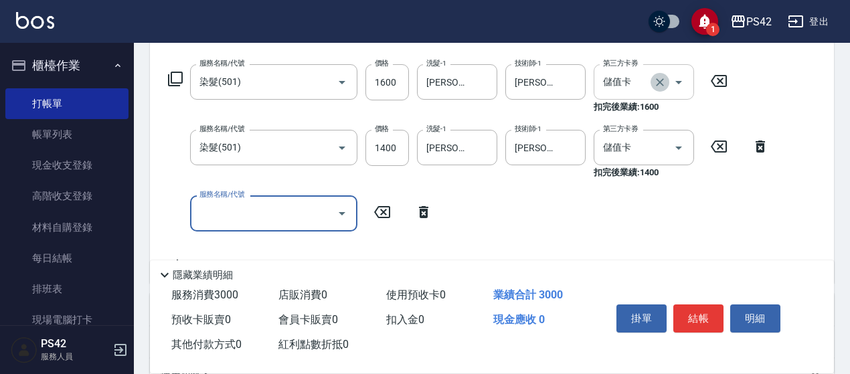
click at [659, 82] on icon "Clear" at bounding box center [660, 82] width 13 height 13
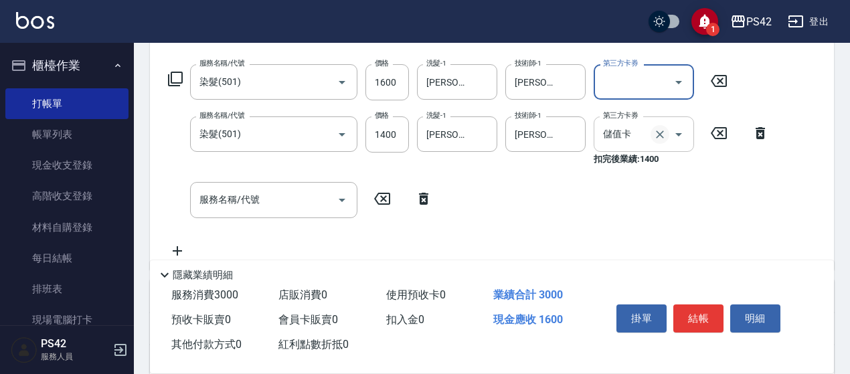
click at [656, 139] on icon "Clear" at bounding box center [660, 134] width 13 height 13
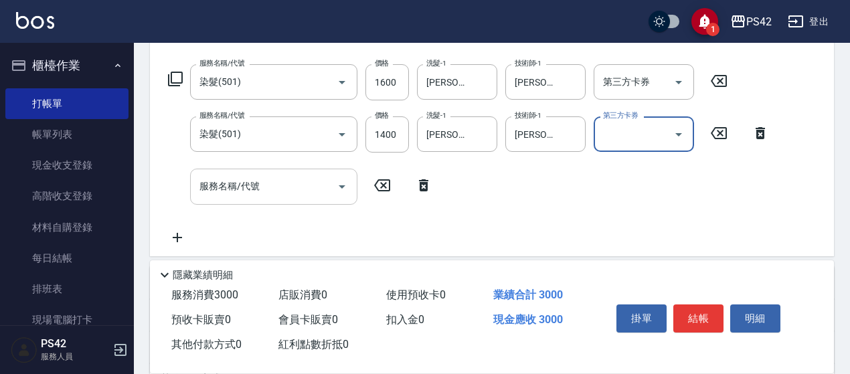
click at [232, 184] on input "服務名稱/代號" at bounding box center [263, 186] width 135 height 23
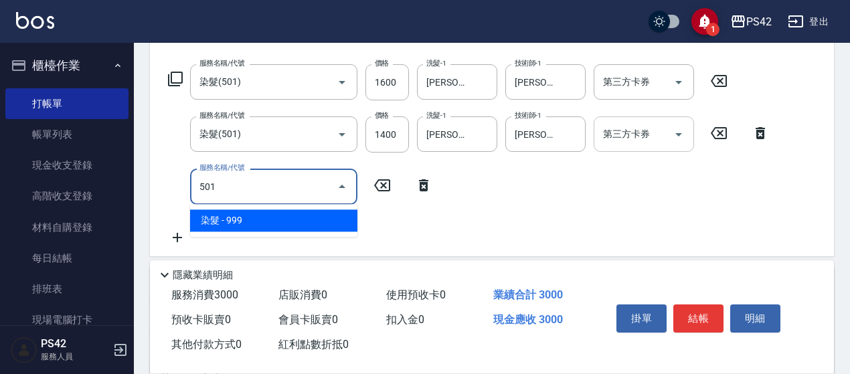
type input "染髮(501)"
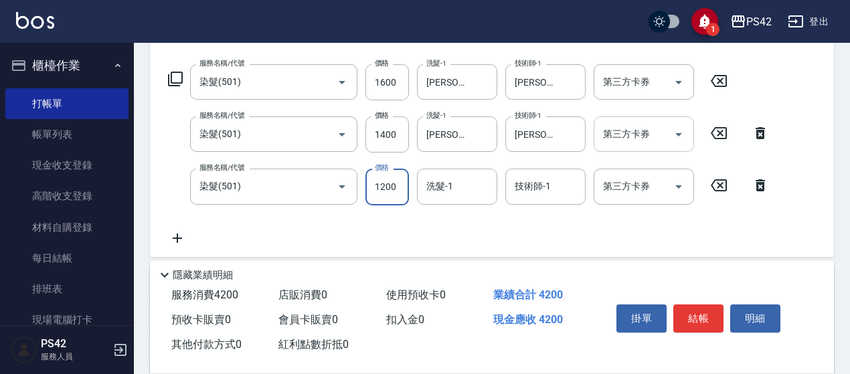
type input "1200"
type input "3"
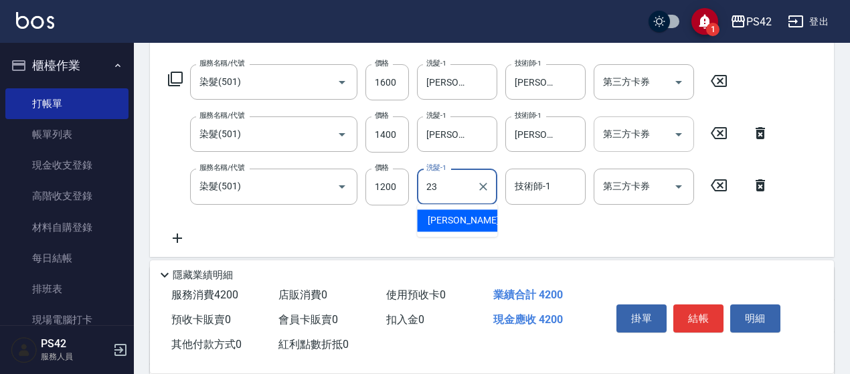
type input "[PERSON_NAME]-23"
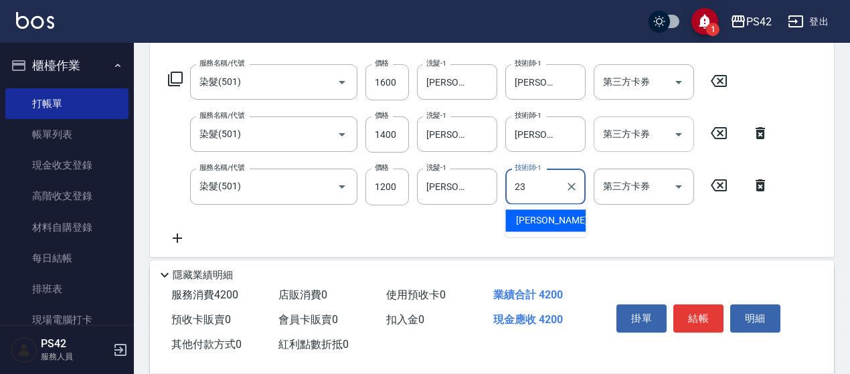
type input "[PERSON_NAME]-23"
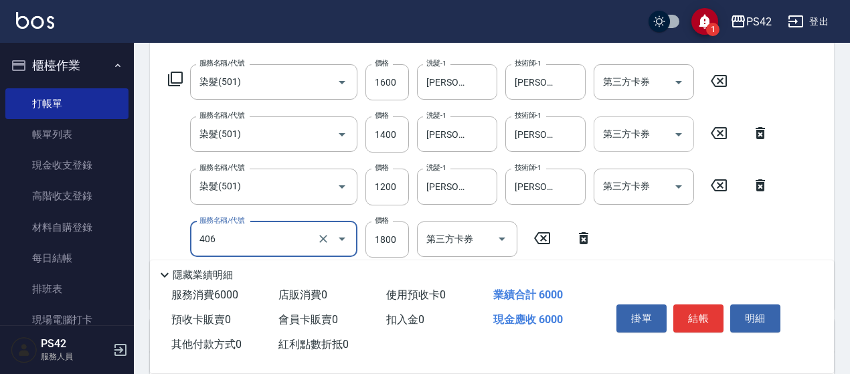
type input "鏡面二劑(406)"
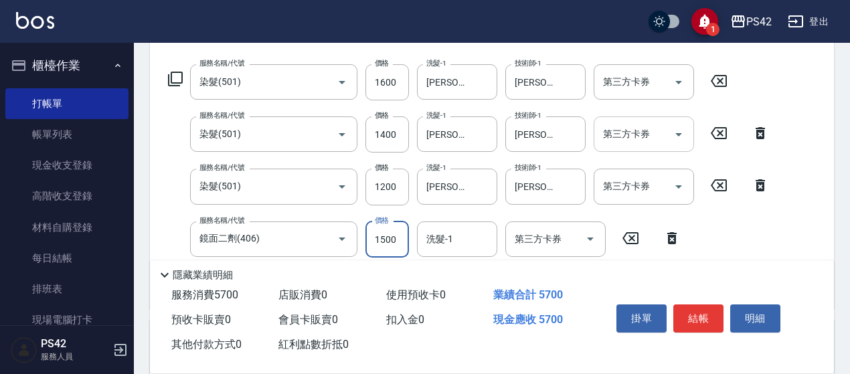
type input "1500"
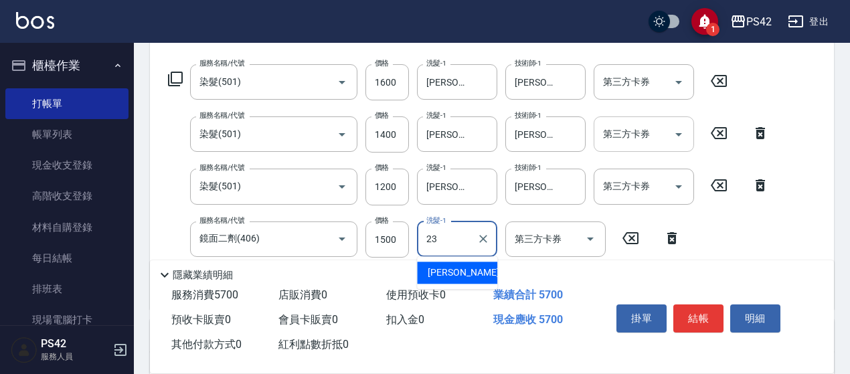
type input "[PERSON_NAME]-23"
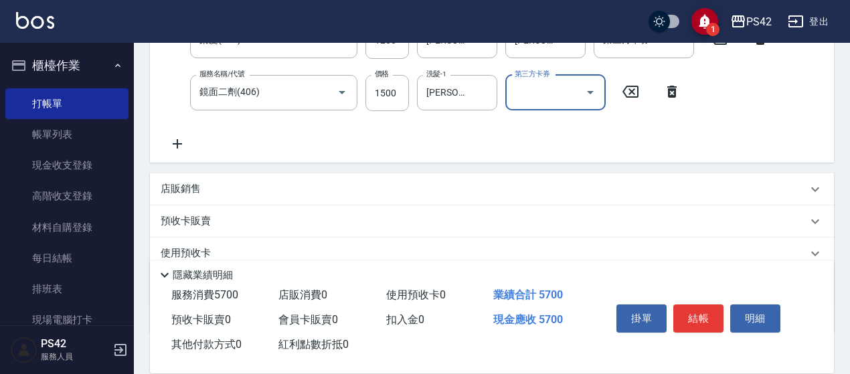
scroll to position [402, 0]
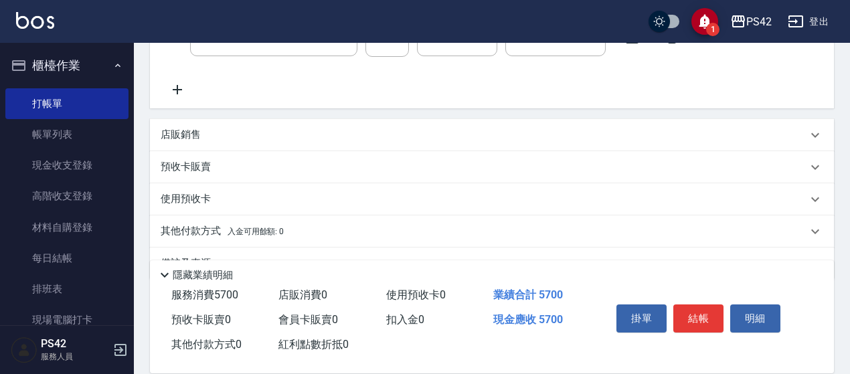
click at [219, 140] on div "店販銷售" at bounding box center [484, 135] width 647 height 14
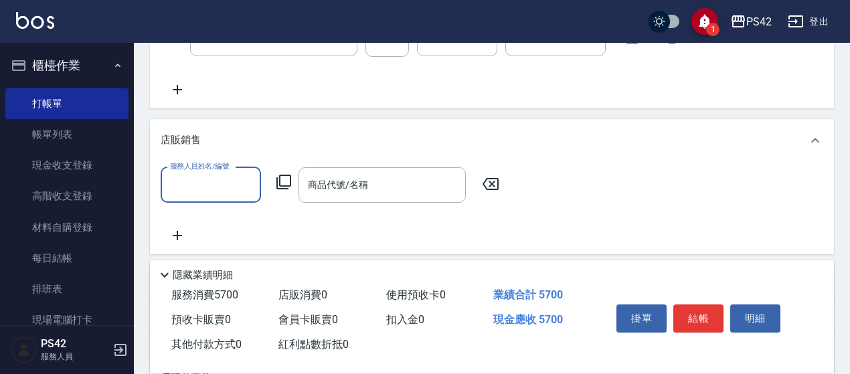
scroll to position [0, 0]
type input "[PERSON_NAME]-4"
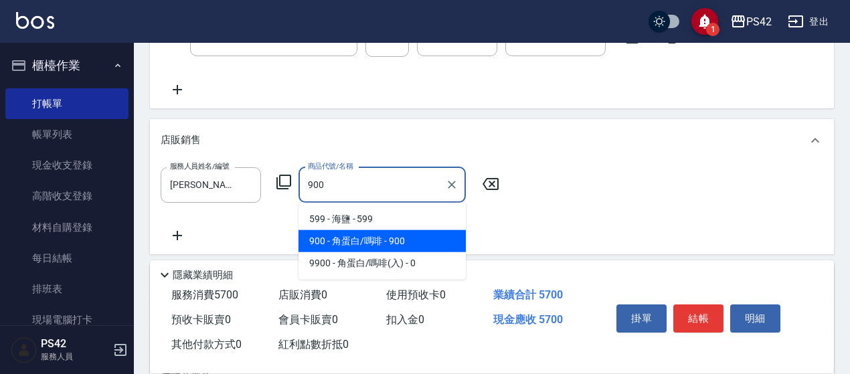
type input "角蛋白/嗎啡"
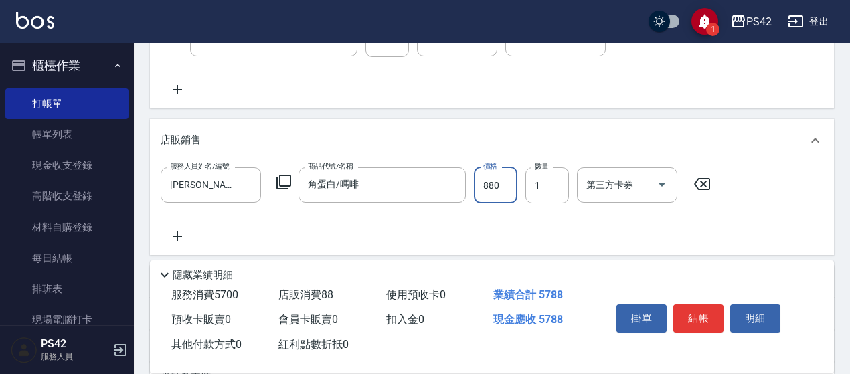
type input "880"
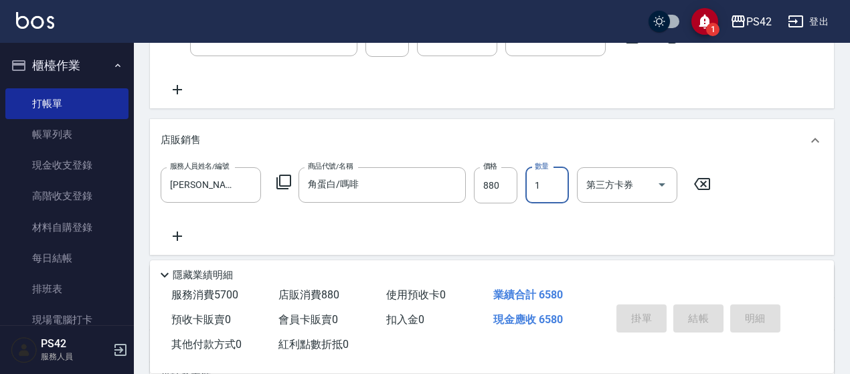
type input "[DATE] 16:53"
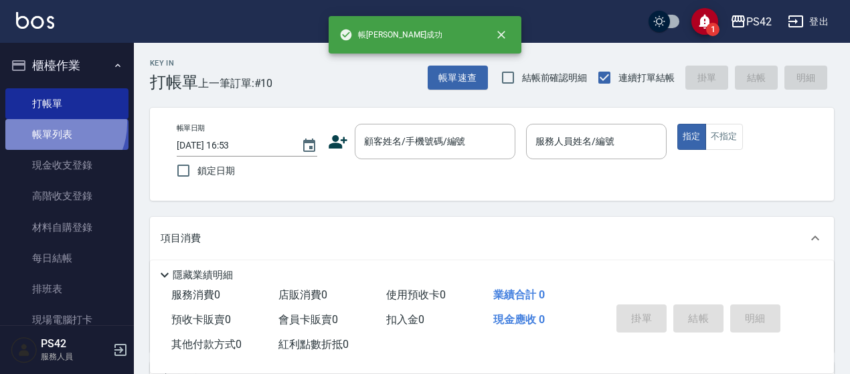
click at [53, 124] on link "帳單列表" at bounding box center [66, 134] width 123 height 31
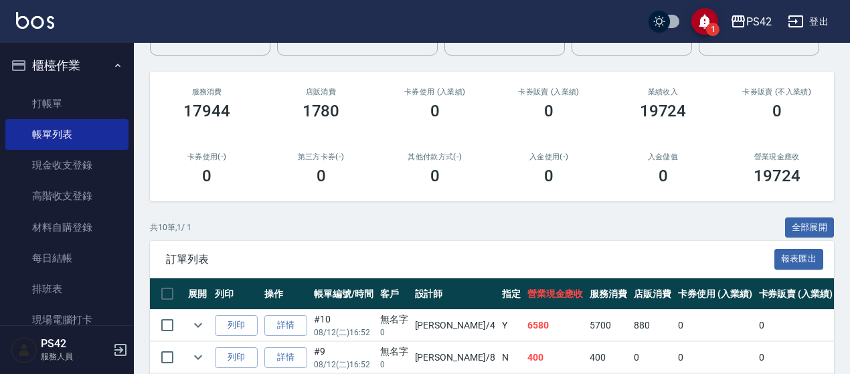
scroll to position [268, 0]
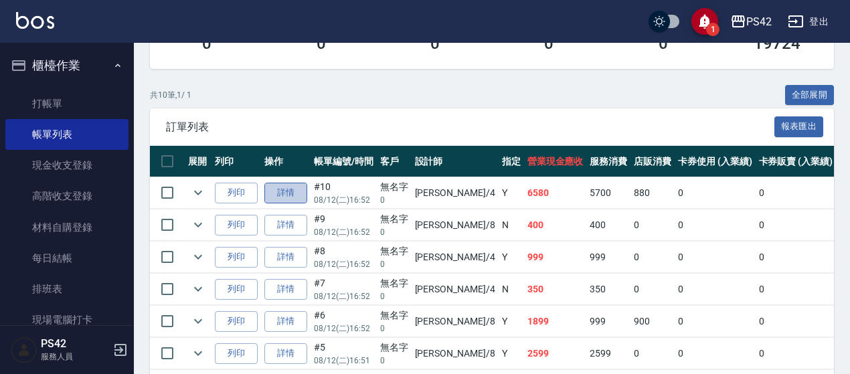
click at [295, 194] on link "詳情" at bounding box center [285, 193] width 43 height 21
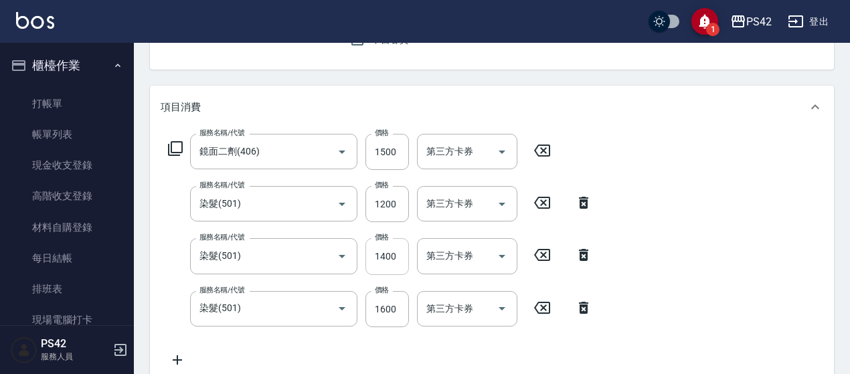
type input "[DATE] 16:52"
type input "[PERSON_NAME]-4"
type input "鏡面二劑(406)"
type input "染髮(501)"
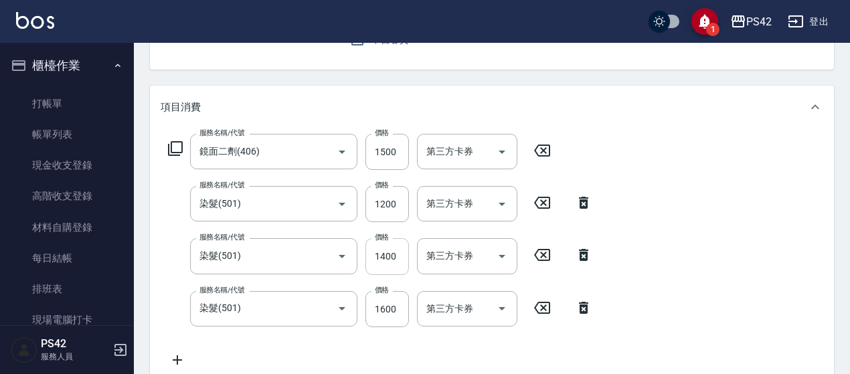
type input "染髮(501)"
type input "角蛋白/嗎啡"
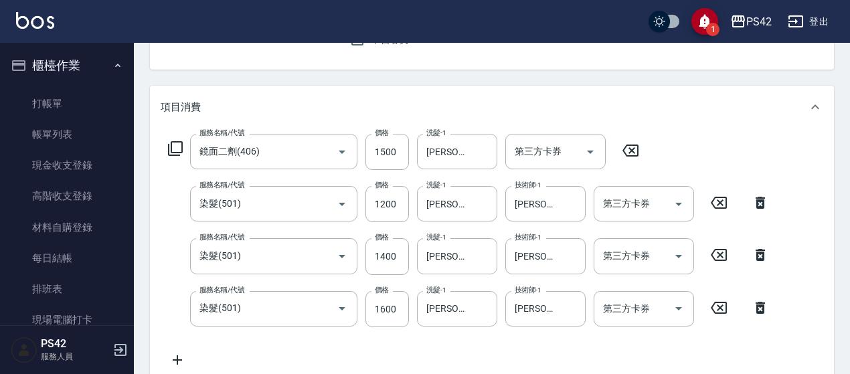
type input "無名字/0/null"
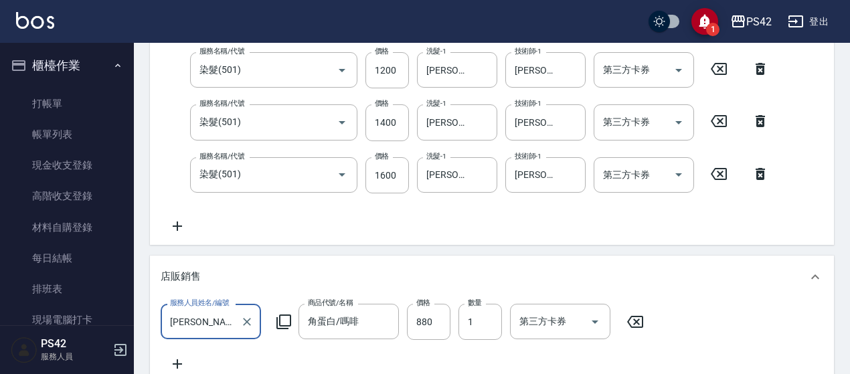
click at [183, 224] on icon at bounding box center [177, 226] width 33 height 16
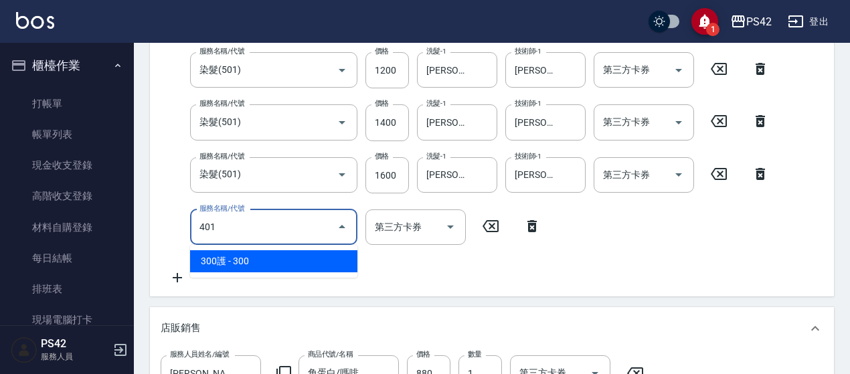
type input "300護(401)"
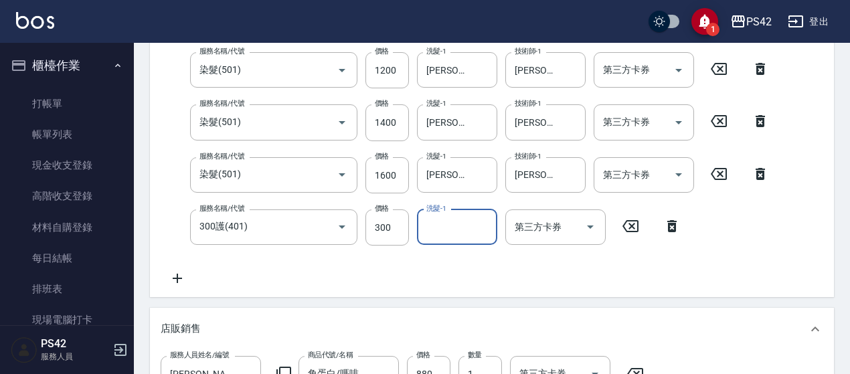
type input "3"
type input "[PERSON_NAME]-23"
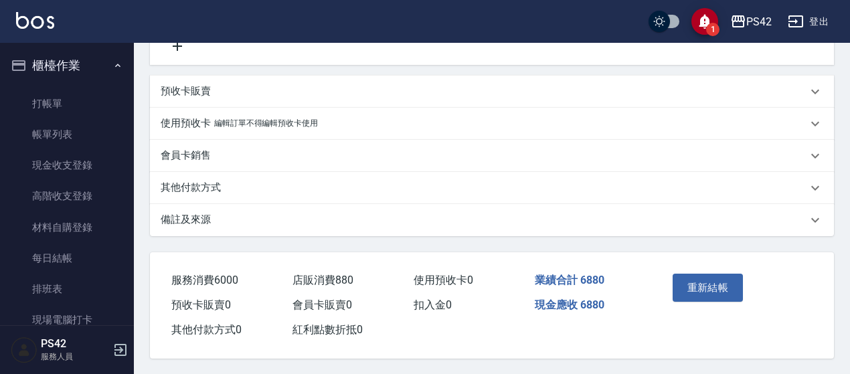
scroll to position [654, 0]
click at [710, 294] on button "重新結帳" at bounding box center [708, 287] width 71 height 28
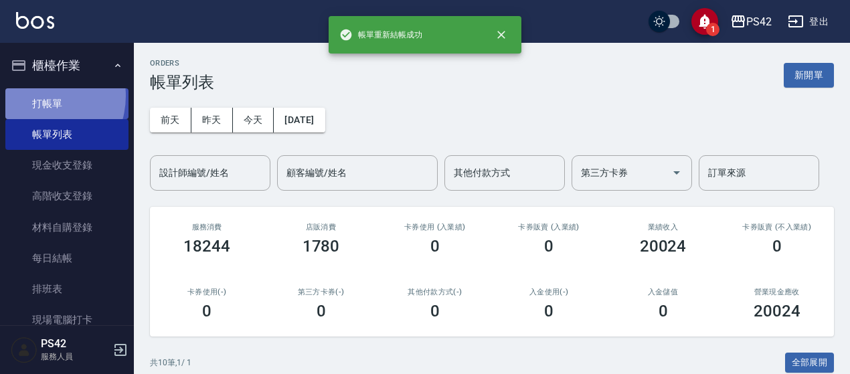
click at [37, 96] on link "打帳單" at bounding box center [66, 103] width 123 height 31
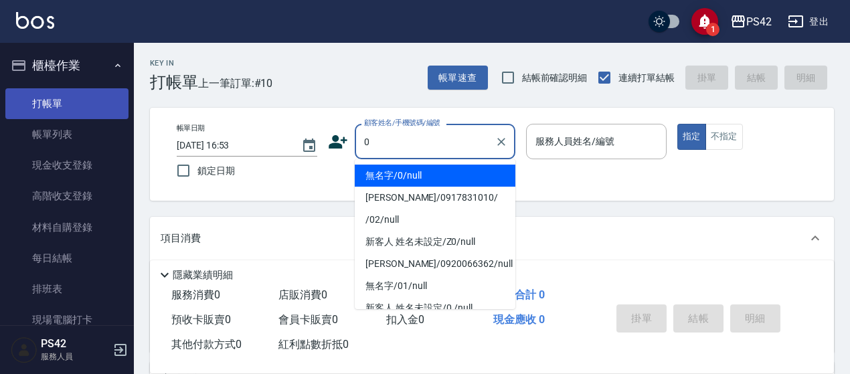
type input "無名字/0/null"
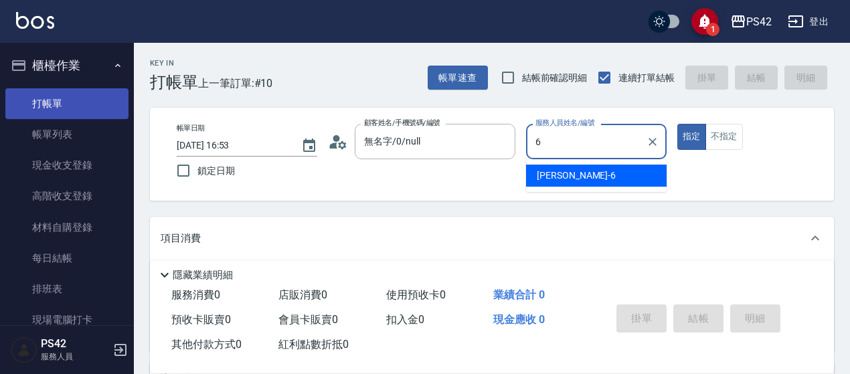
type input "[PERSON_NAME]-6"
type button "true"
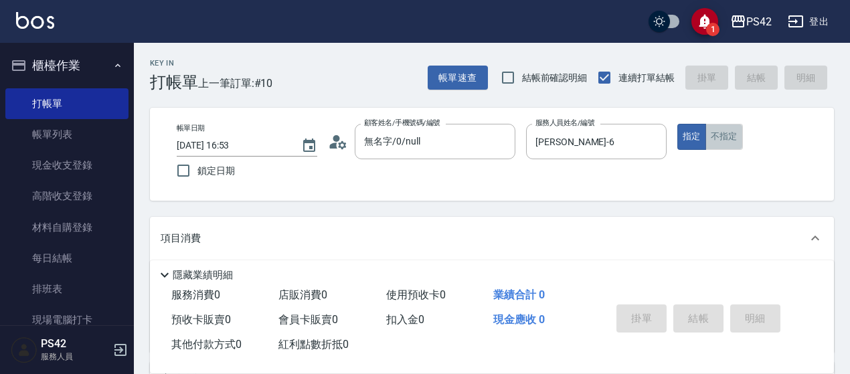
click at [722, 138] on button "不指定" at bounding box center [724, 137] width 37 height 26
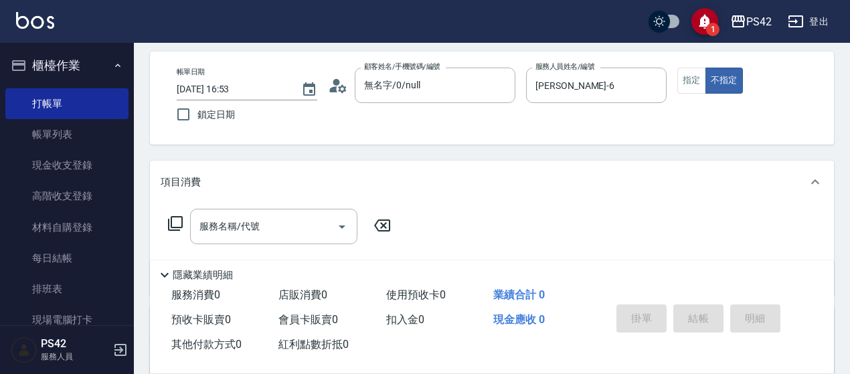
scroll to position [134, 0]
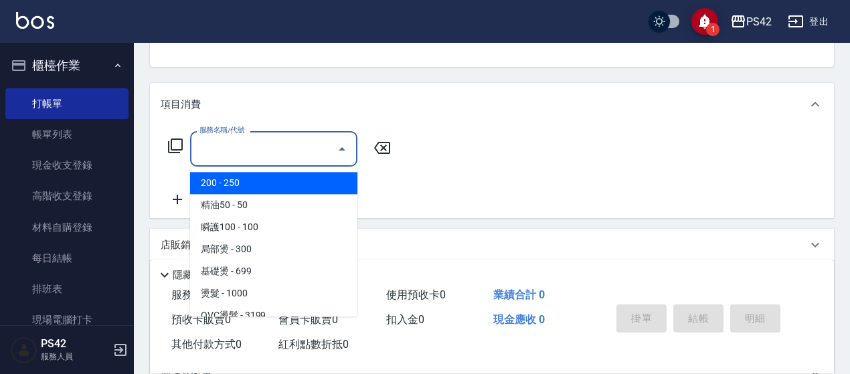
click at [247, 141] on input "服務名稱/代號" at bounding box center [263, 148] width 135 height 23
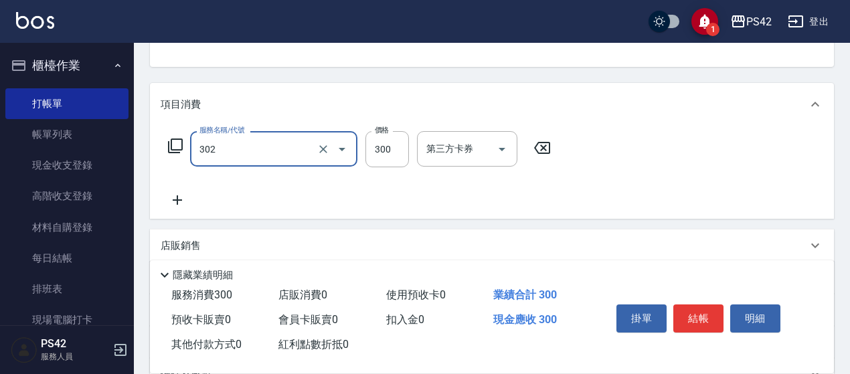
type input "剪髮(302)"
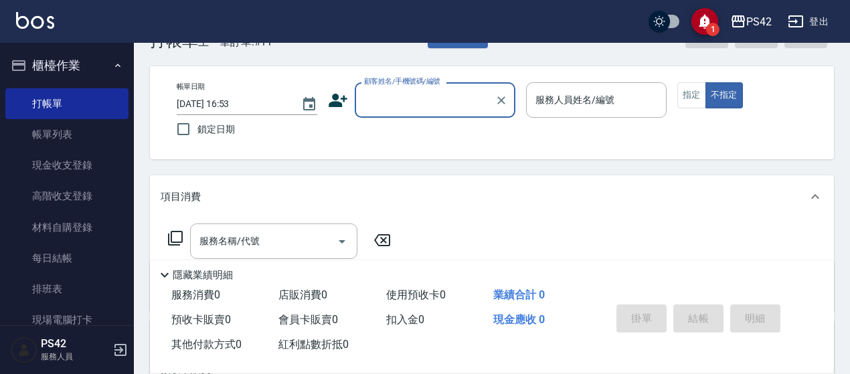
scroll to position [0, 0]
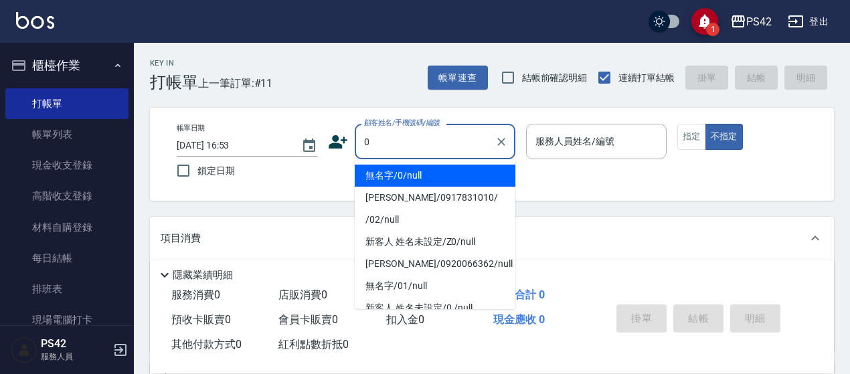
type input "無名字/0/null"
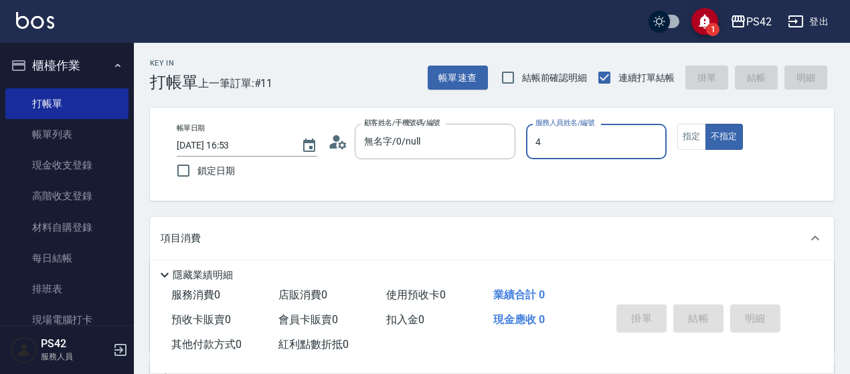
type input "[PERSON_NAME]-4"
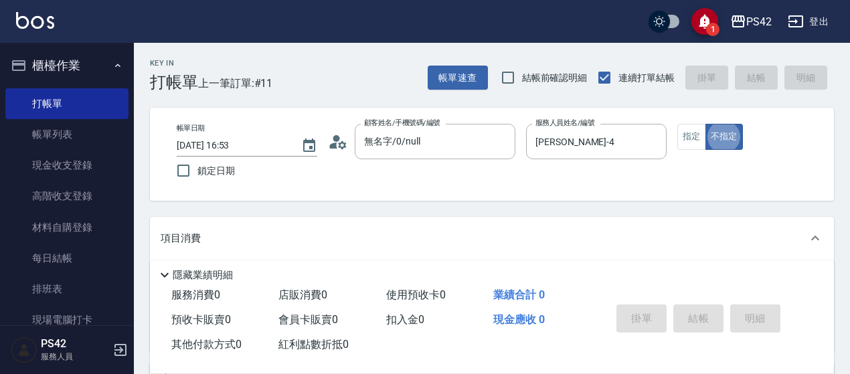
type button "false"
click at [688, 135] on button "指定" at bounding box center [692, 137] width 29 height 26
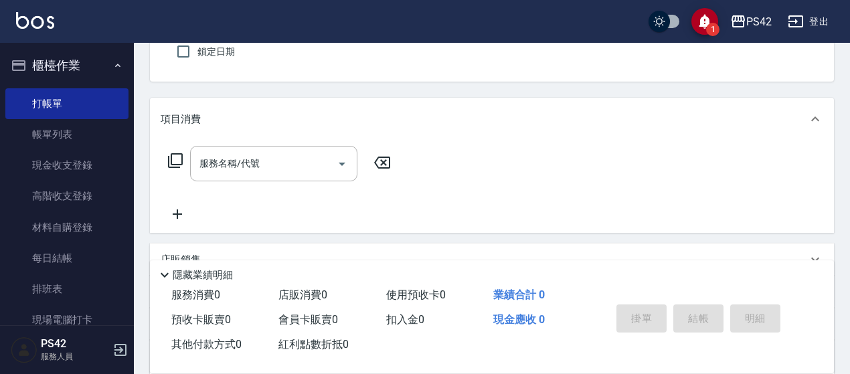
scroll to position [201, 0]
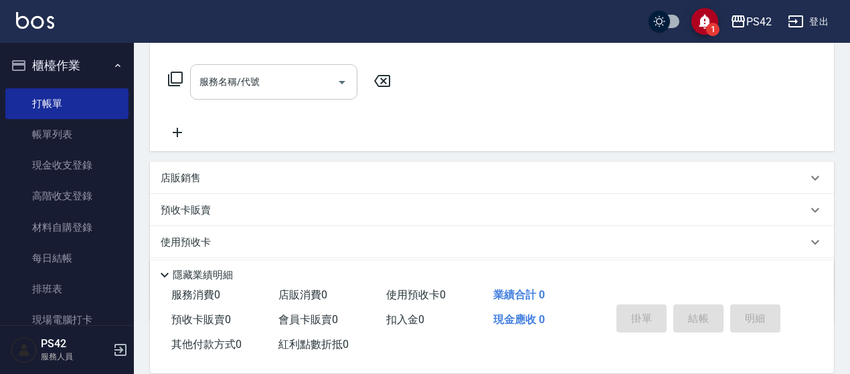
click at [247, 86] on input "服務名稱/代號" at bounding box center [263, 81] width 135 height 23
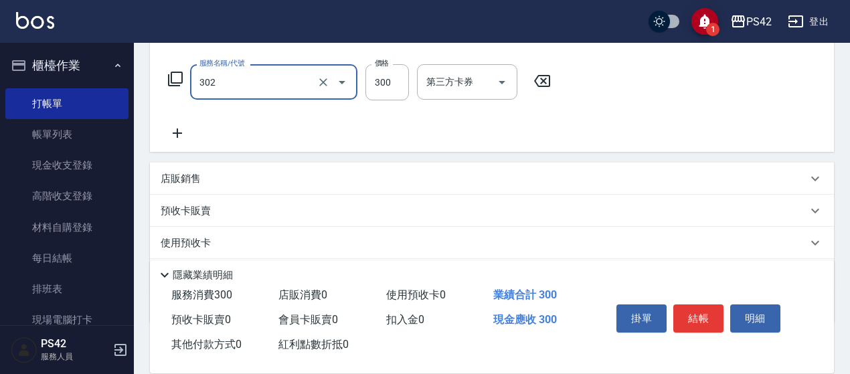
type input "剪髮(302)"
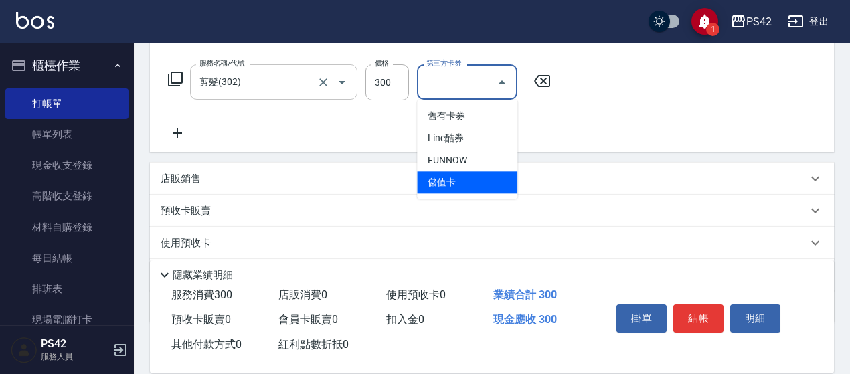
type input "儲值卡"
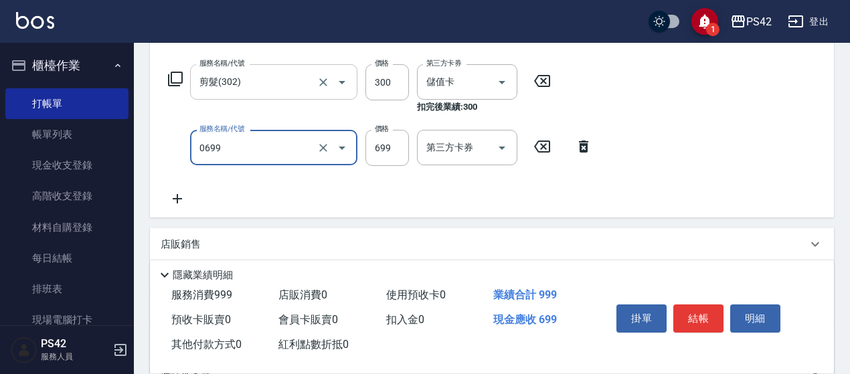
type input "精油SPA(0699)"
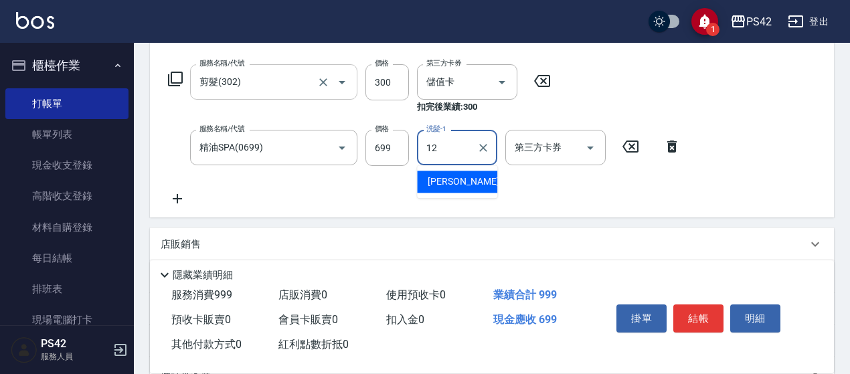
type input "[PERSON_NAME]-12"
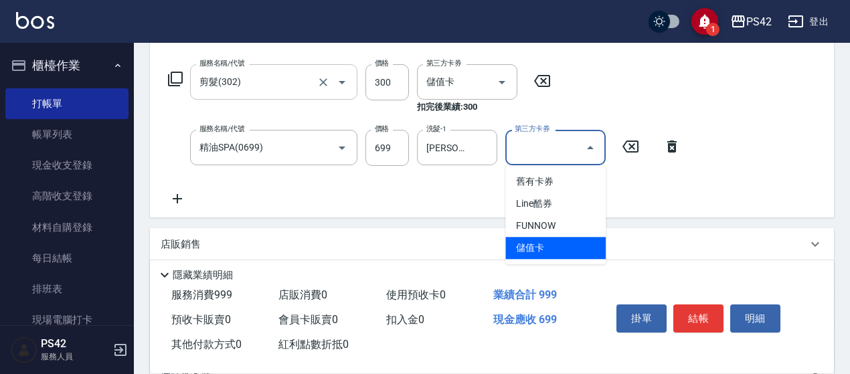
type input "儲值卡"
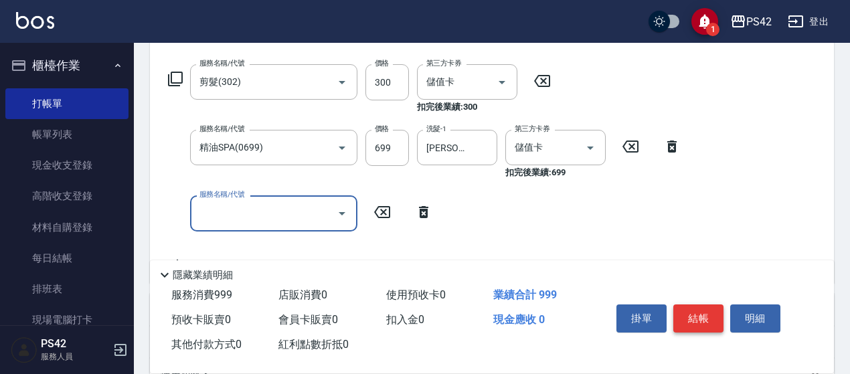
click at [690, 315] on button "結帳" at bounding box center [699, 319] width 50 height 28
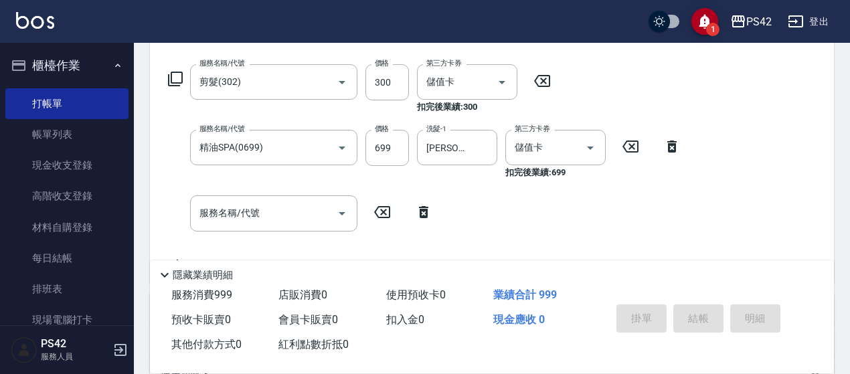
type input "[DATE] 17:02"
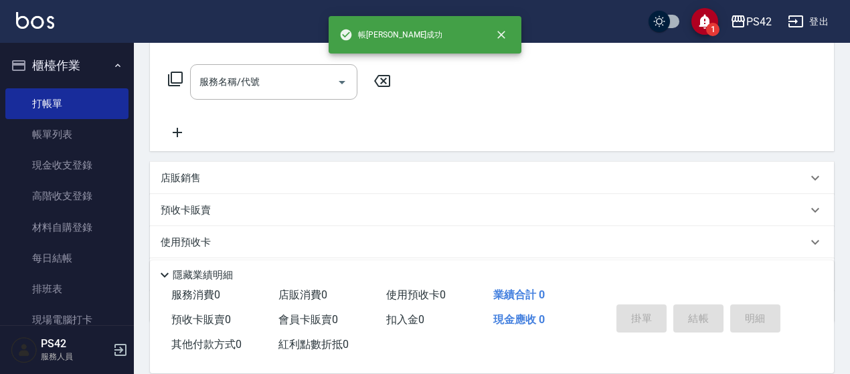
scroll to position [0, 0]
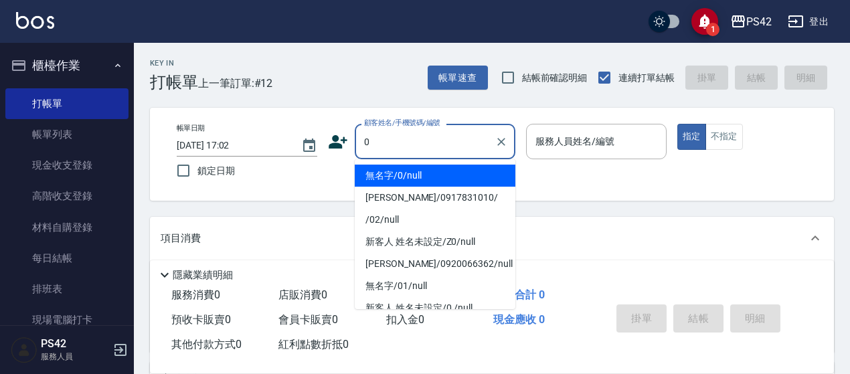
type input "無名字/0/null"
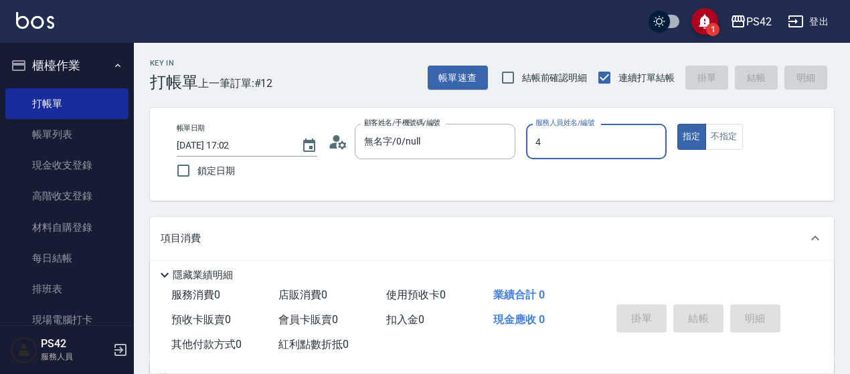
type input "[PERSON_NAME]-4"
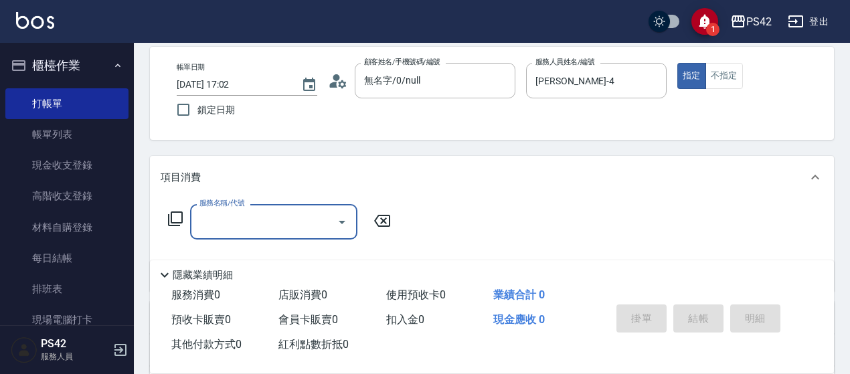
scroll to position [134, 0]
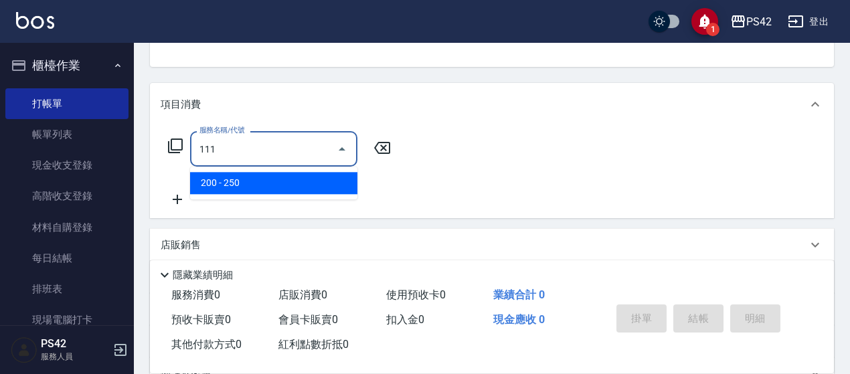
type input "200(111)"
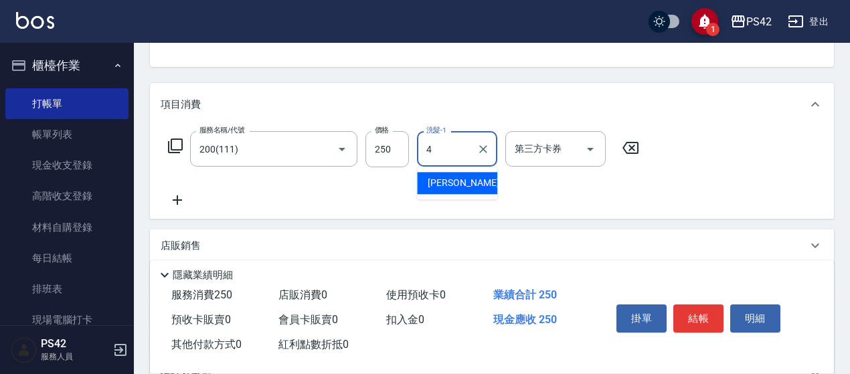
type input "[PERSON_NAME]-4"
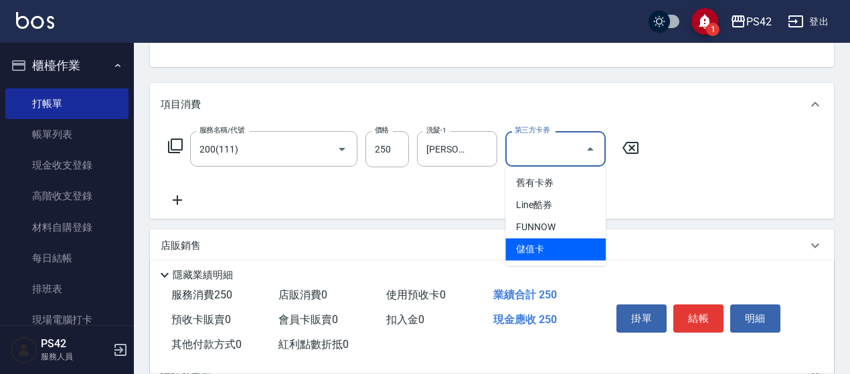
type input "儲值卡"
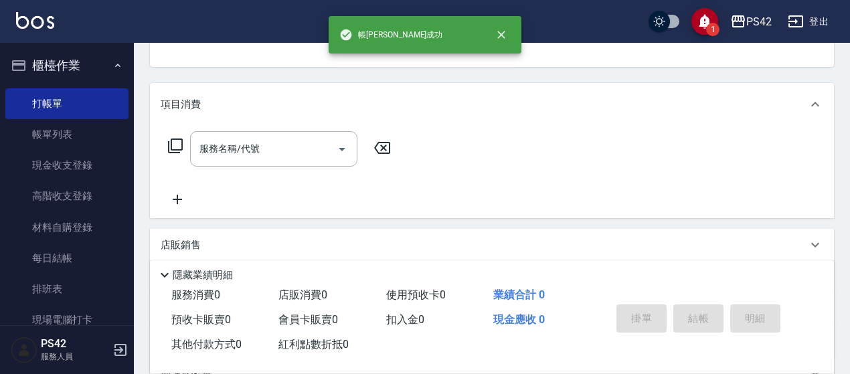
scroll to position [130, 0]
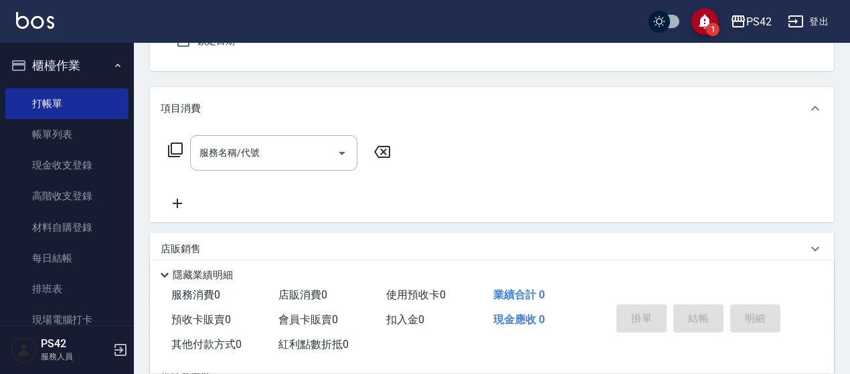
type input "無名字/0/null"
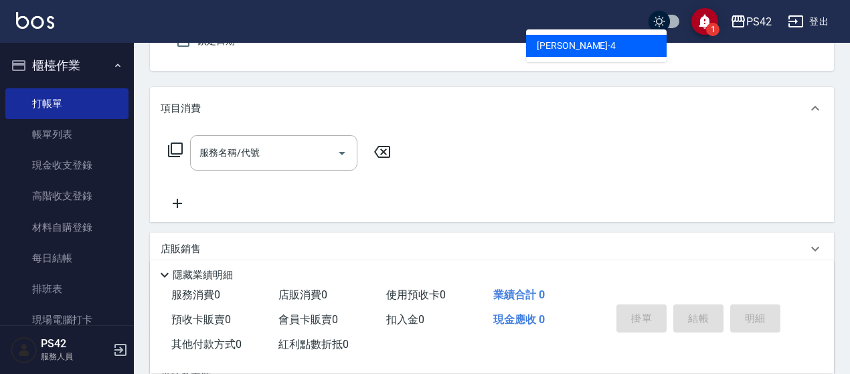
type input "[PERSON_NAME]-4"
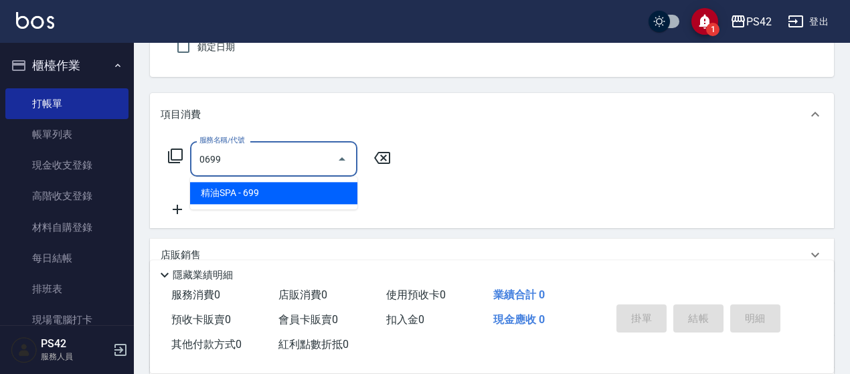
type input "精油SPA(0699)"
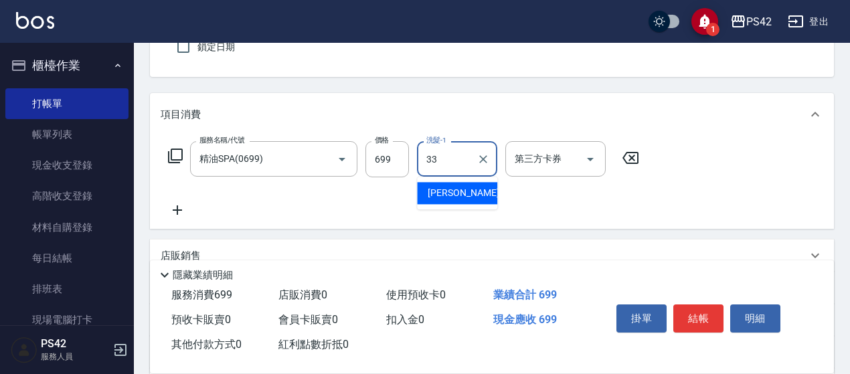
type input "[PERSON_NAME]-33"
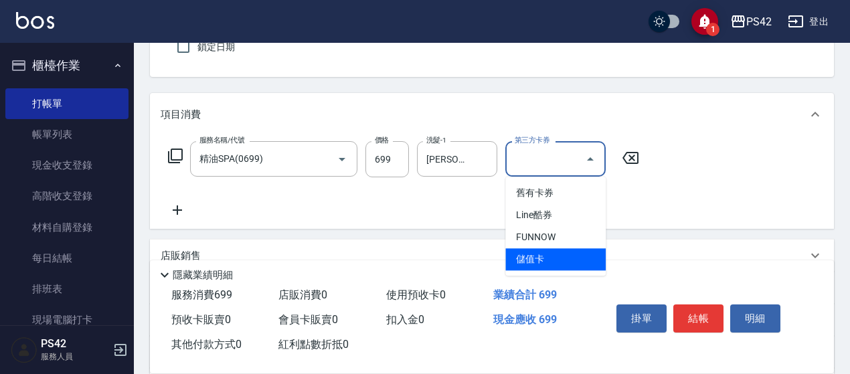
type input "儲值卡"
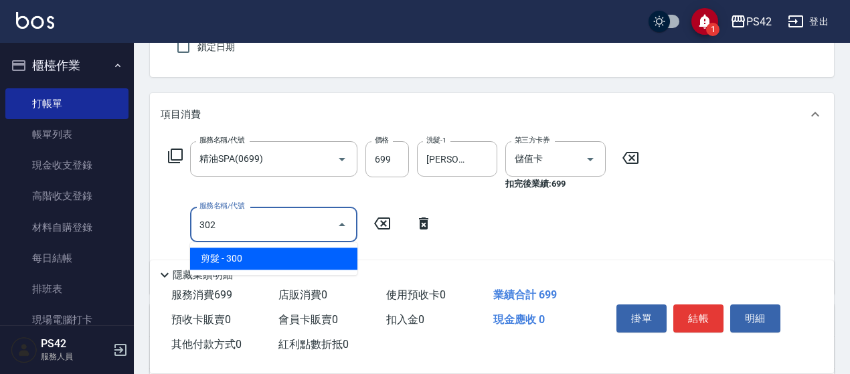
type input "剪髮(302)"
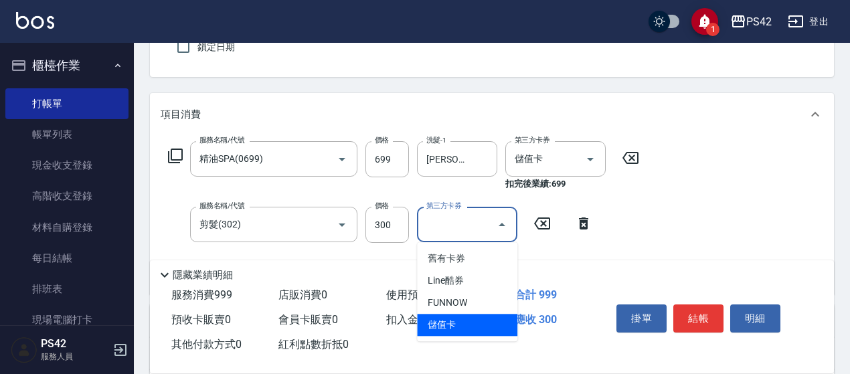
type input "儲值卡"
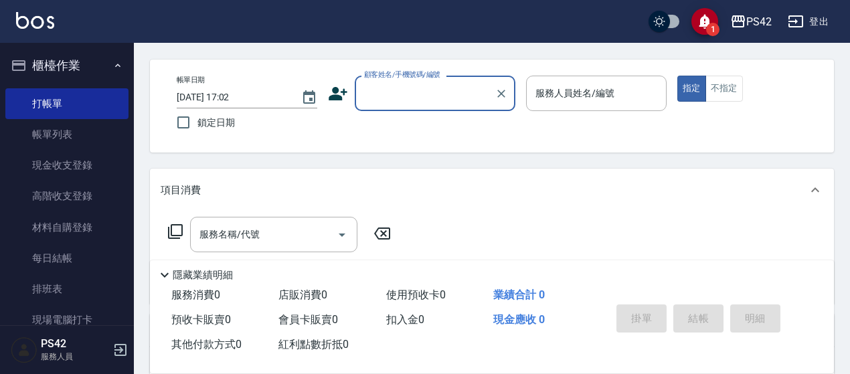
scroll to position [0, 0]
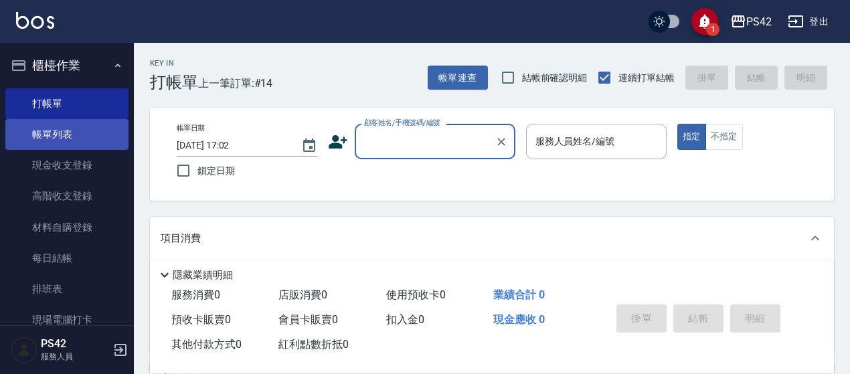
click at [52, 138] on link "帳單列表" at bounding box center [66, 134] width 123 height 31
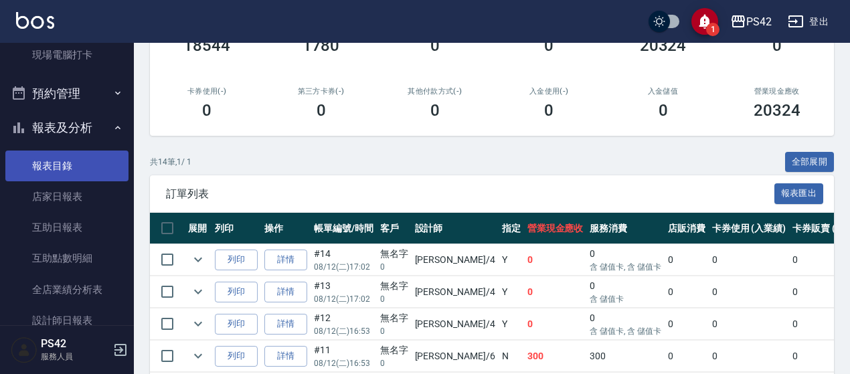
scroll to position [268, 0]
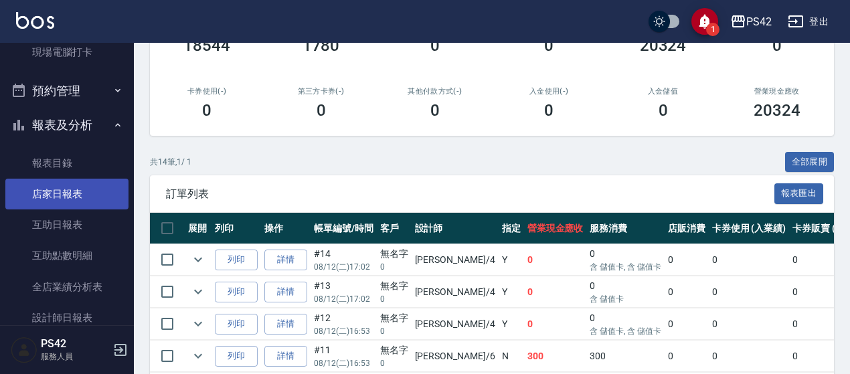
click at [62, 206] on link "店家日報表" at bounding box center [66, 194] width 123 height 31
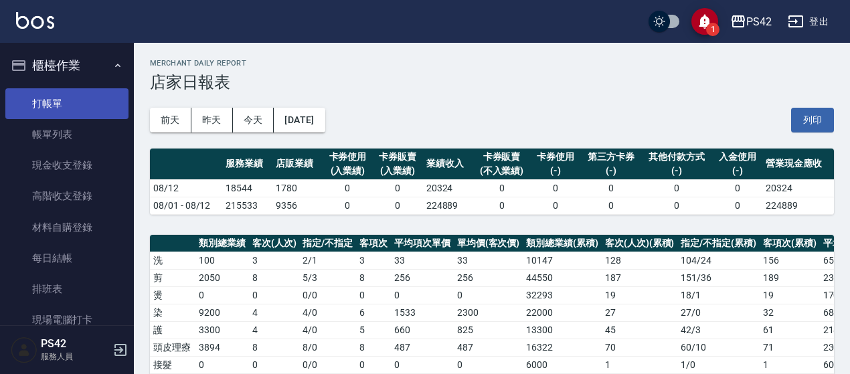
click at [62, 94] on link "打帳單" at bounding box center [66, 103] width 123 height 31
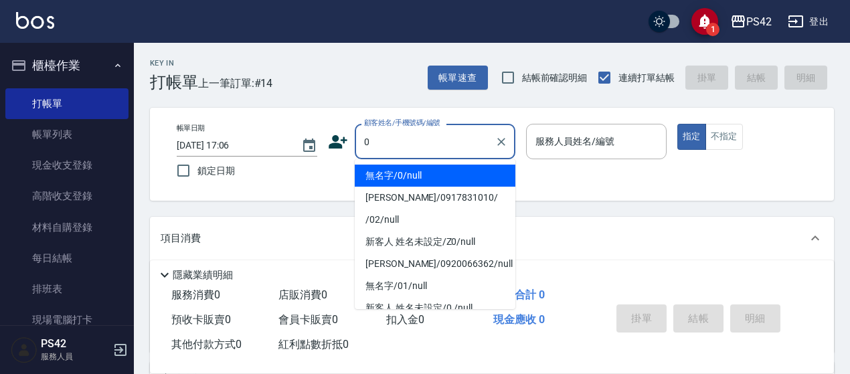
type input "無名字/0/null"
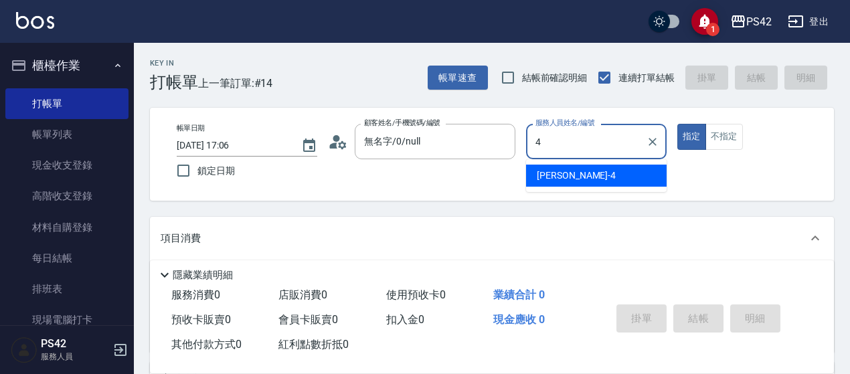
type input "[PERSON_NAME]-4"
type button "true"
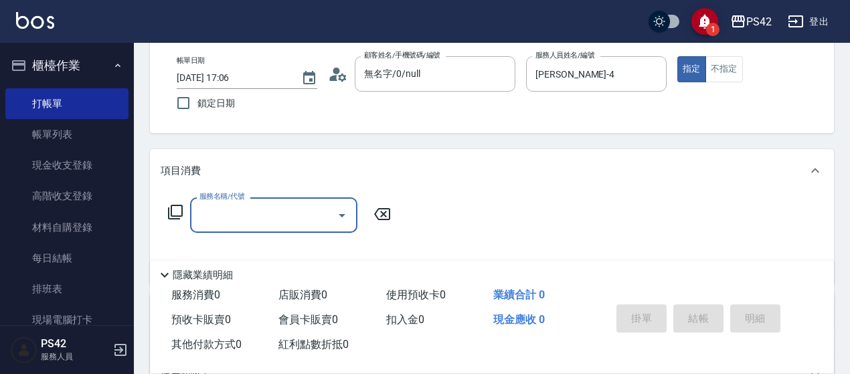
scroll to position [134, 0]
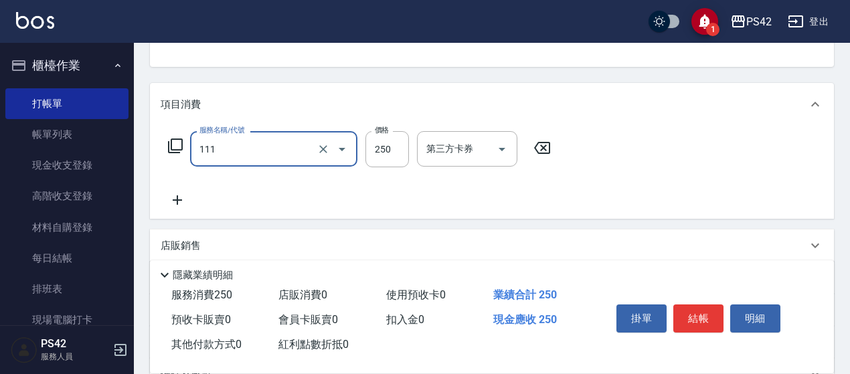
type input "200(111)"
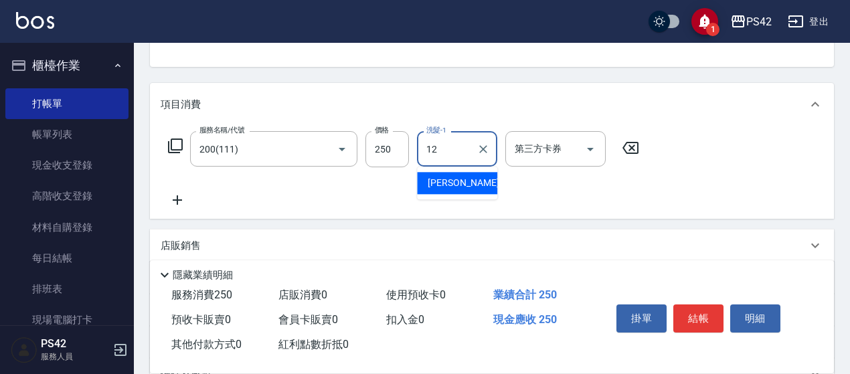
type input "[PERSON_NAME]-12"
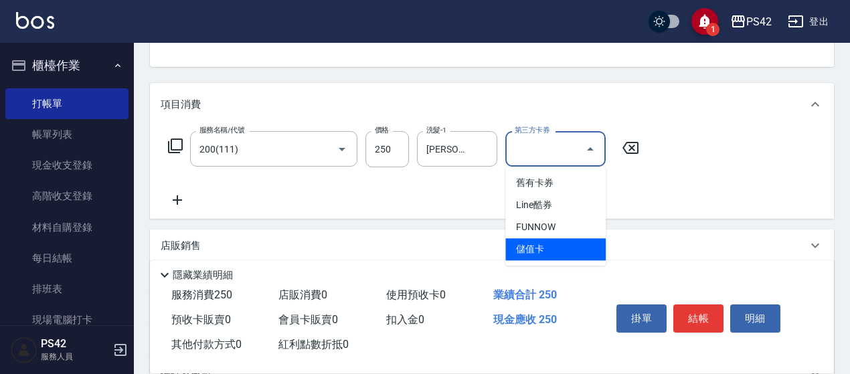
type input "儲值卡"
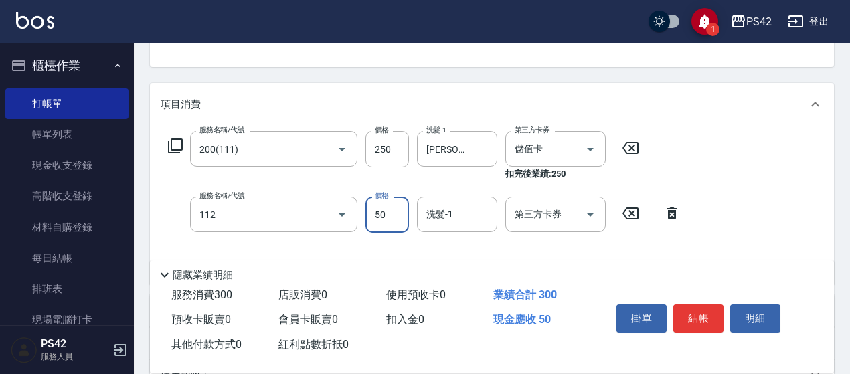
type input "精油50(112)"
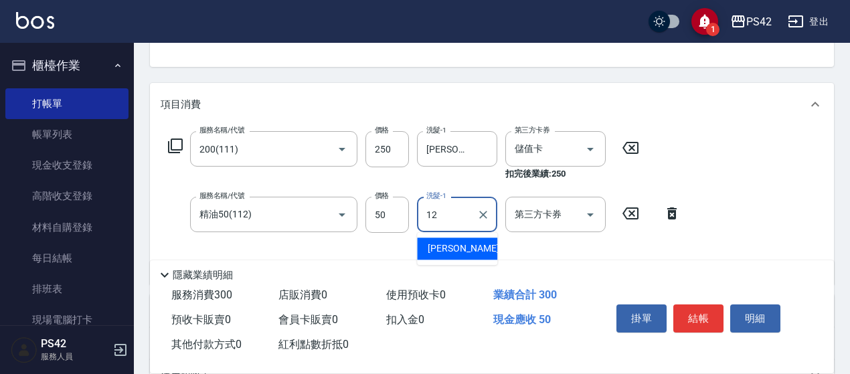
type input "[PERSON_NAME]-12"
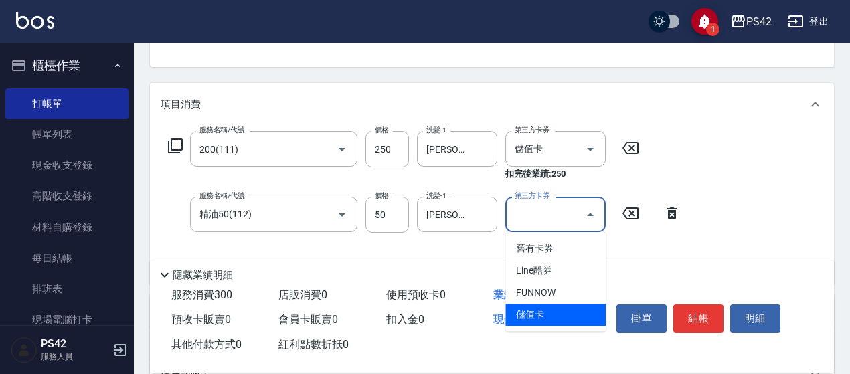
type input "儲值卡"
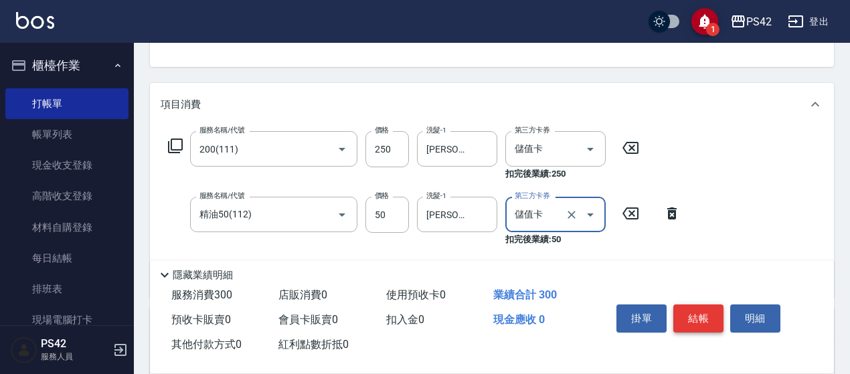
click at [688, 317] on button "結帳" at bounding box center [699, 319] width 50 height 28
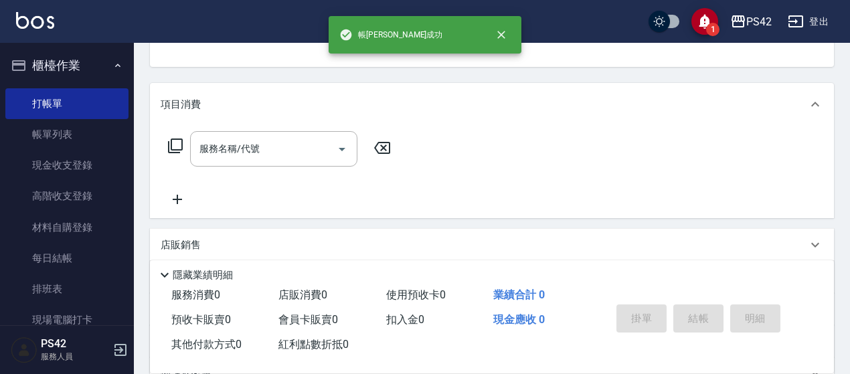
scroll to position [130, 0]
